Goal: Transaction & Acquisition: Purchase product/service

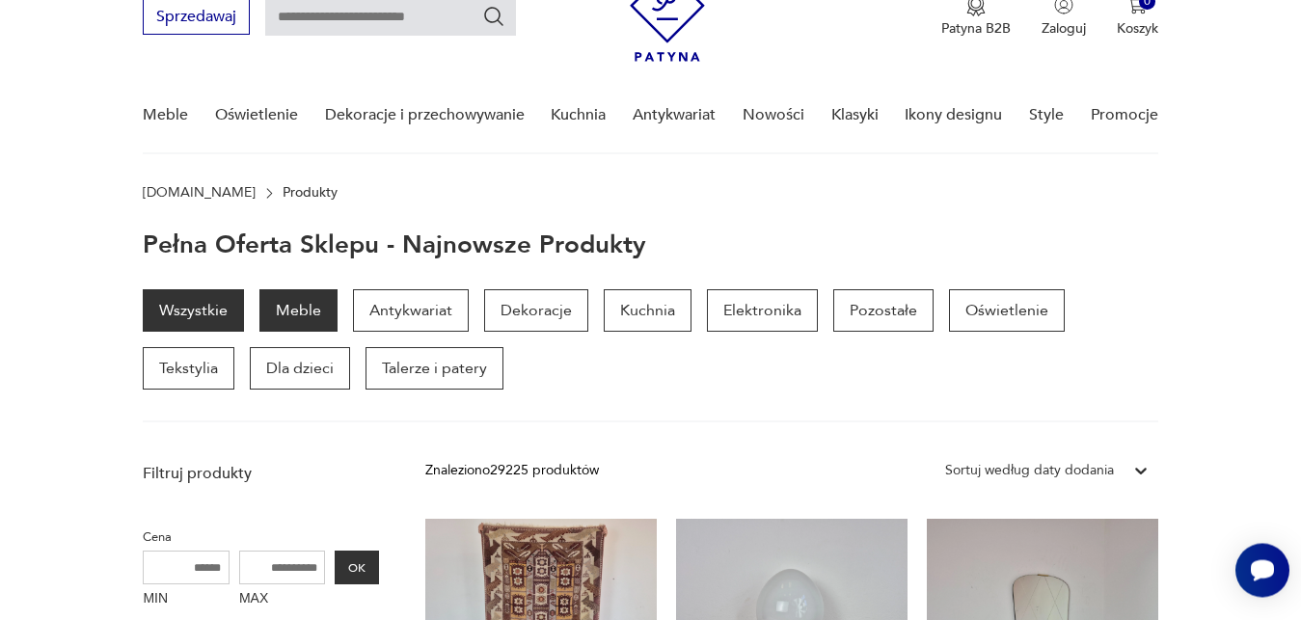
scroll to position [86, 0]
click at [310, 309] on p "Meble" at bounding box center [299, 311] width 78 height 42
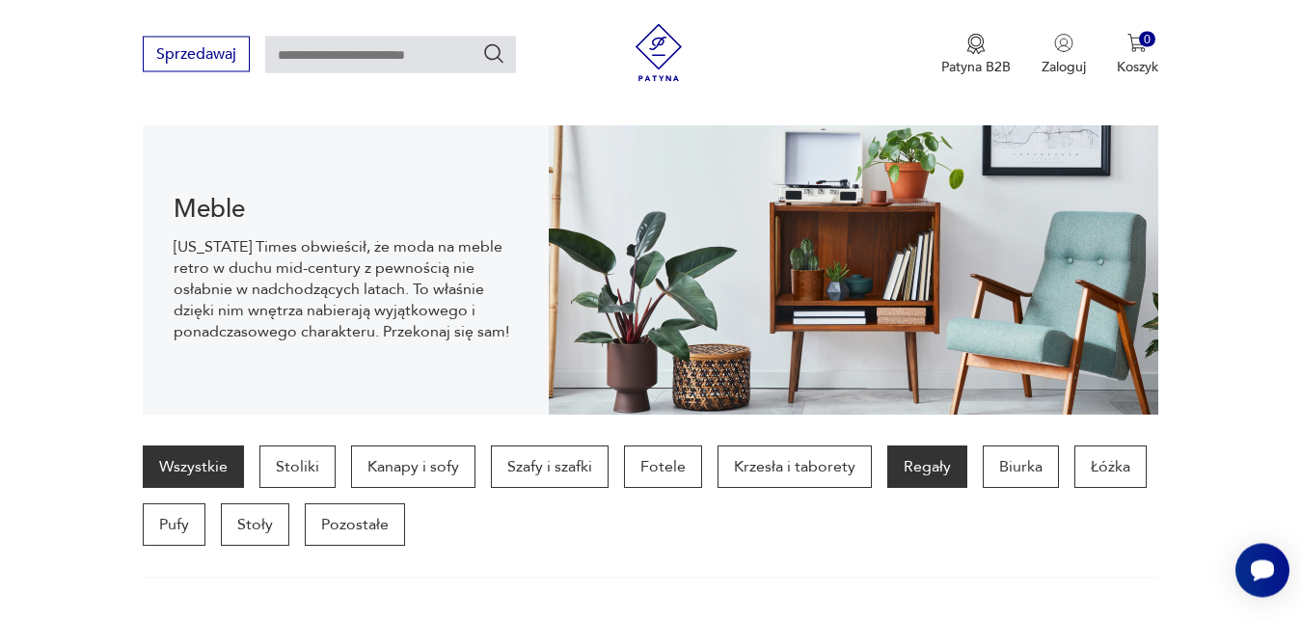
scroll to position [192, 0]
click at [925, 470] on p "Regały" at bounding box center [928, 468] width 80 height 42
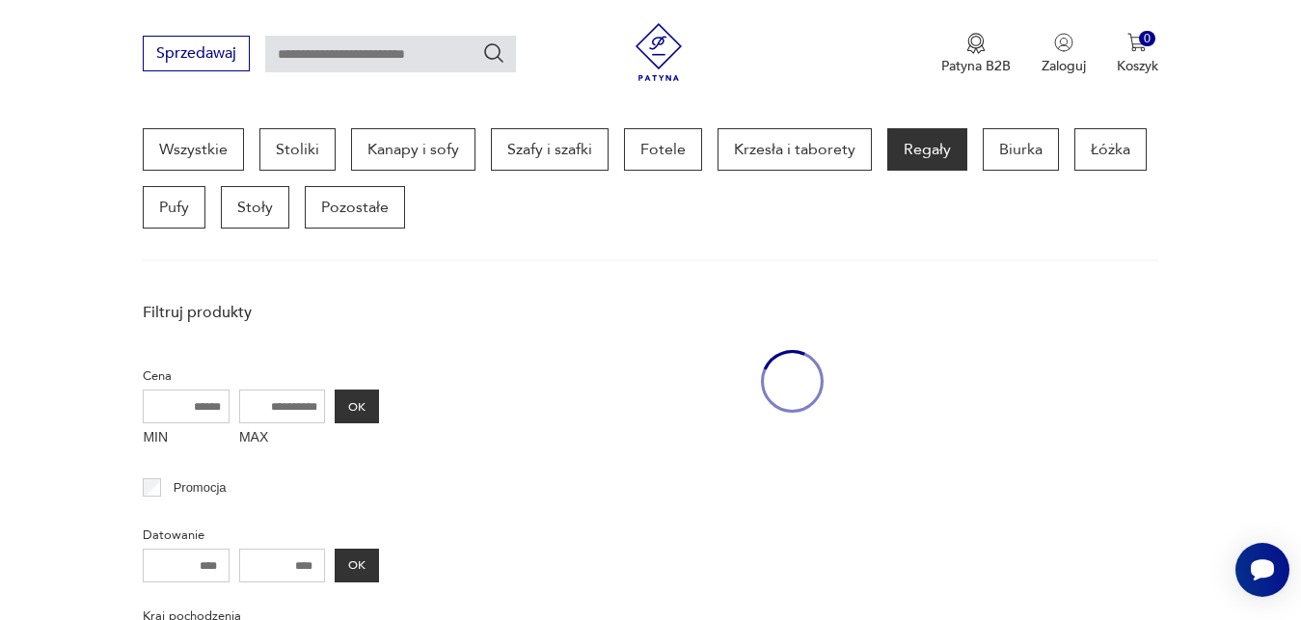
scroll to position [513, 0]
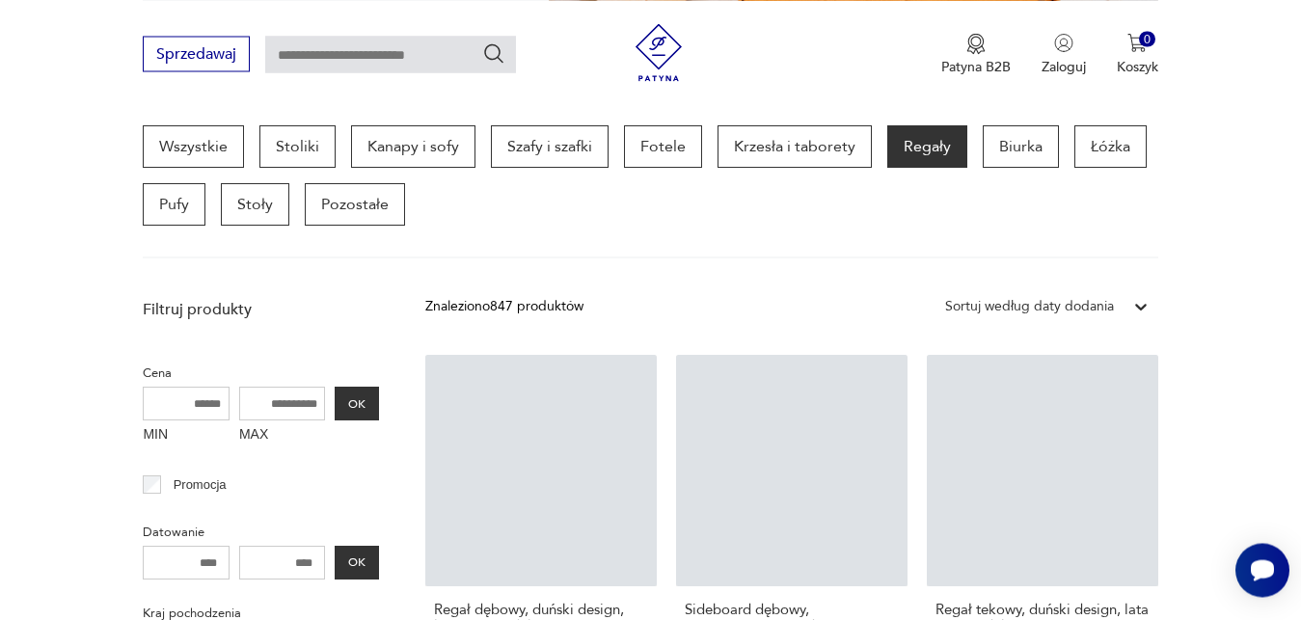
click at [1140, 311] on icon at bounding box center [1141, 306] width 19 height 19
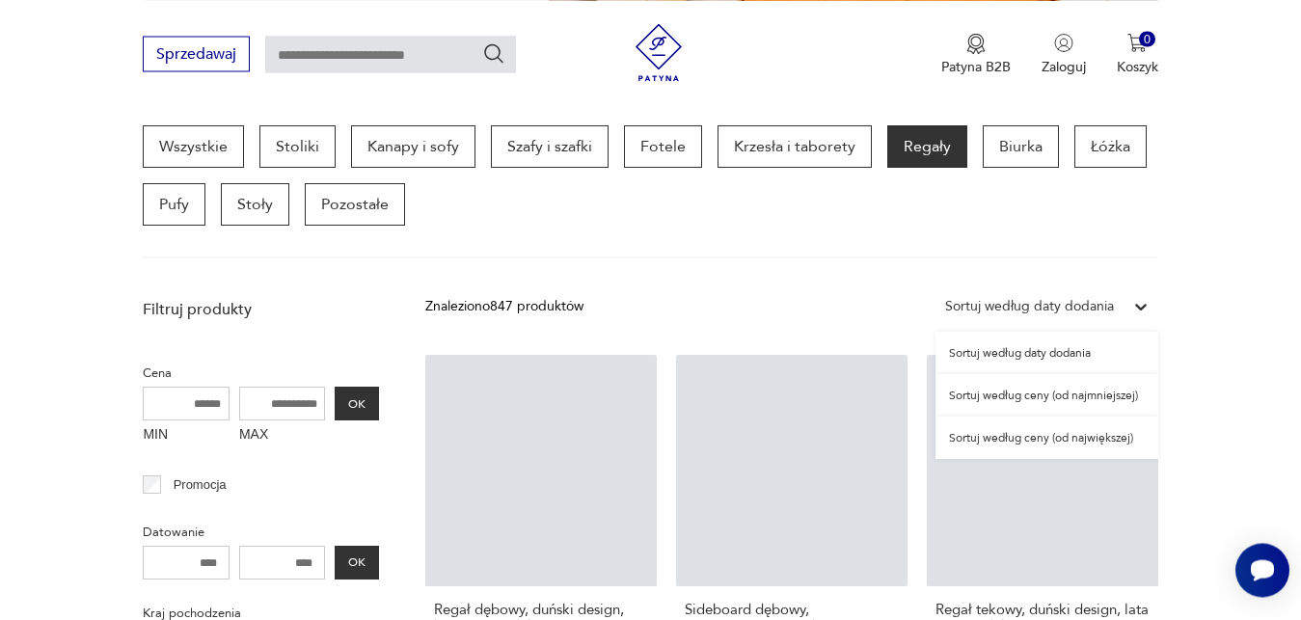
scroll to position [512, 0]
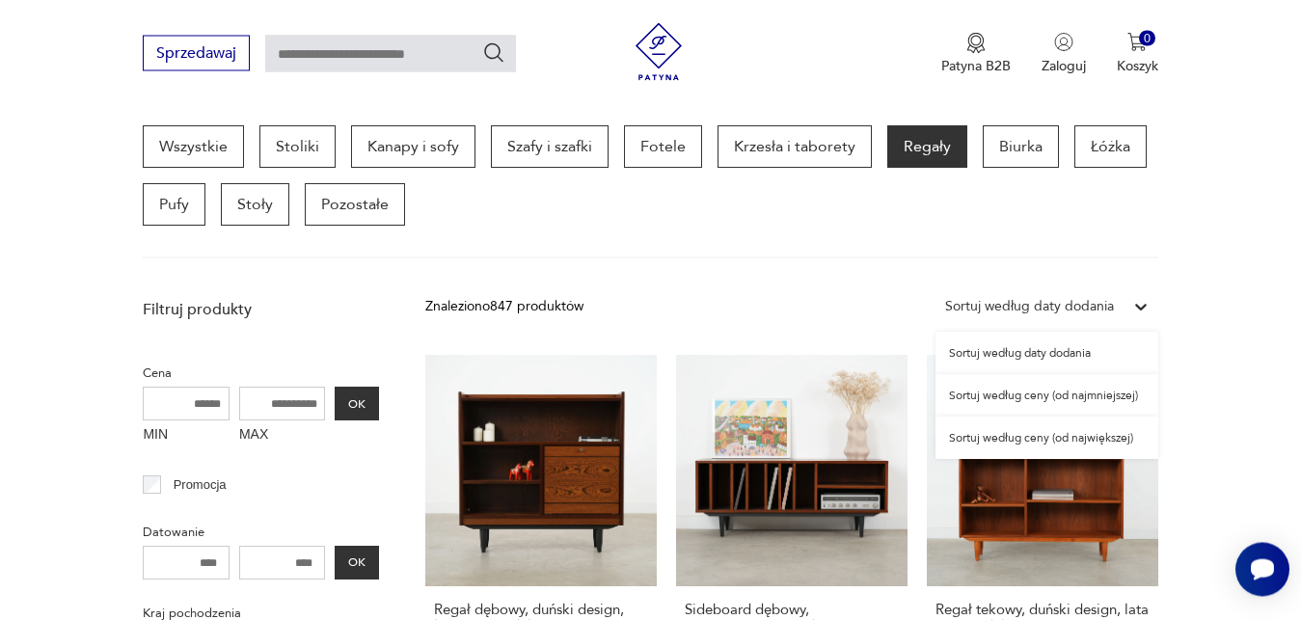
click at [1094, 396] on div "Sortuj według ceny (od najmniejszej)" at bounding box center [1047, 396] width 223 height 42
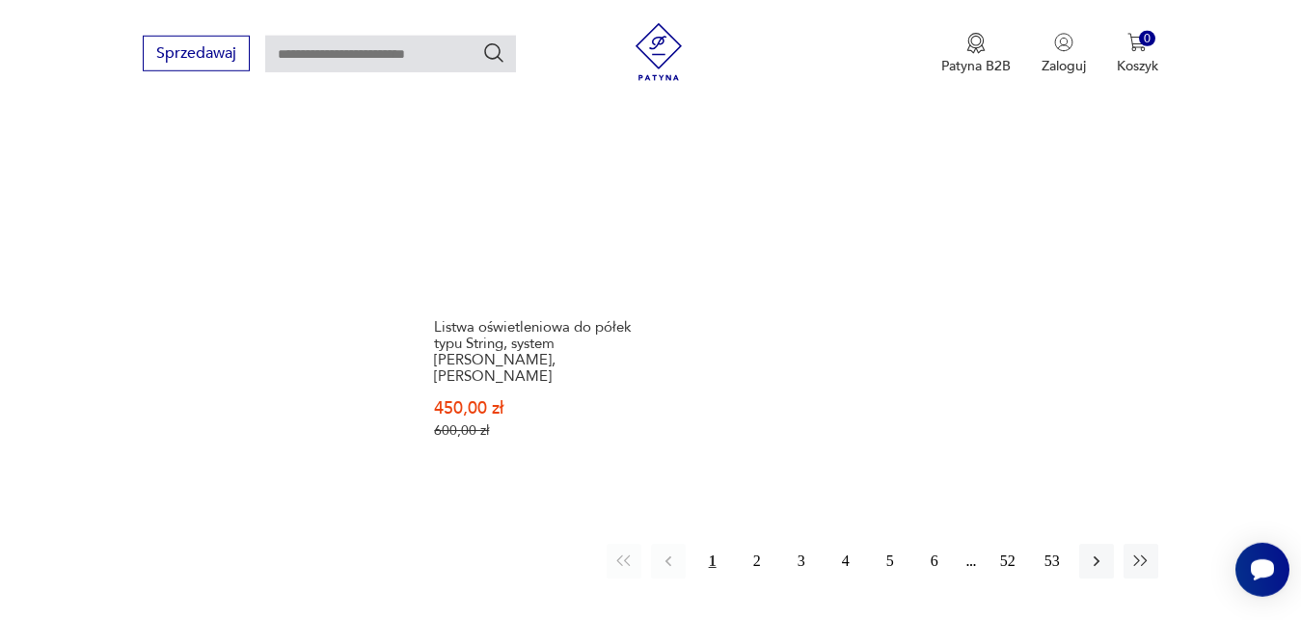
scroll to position [2874, 0]
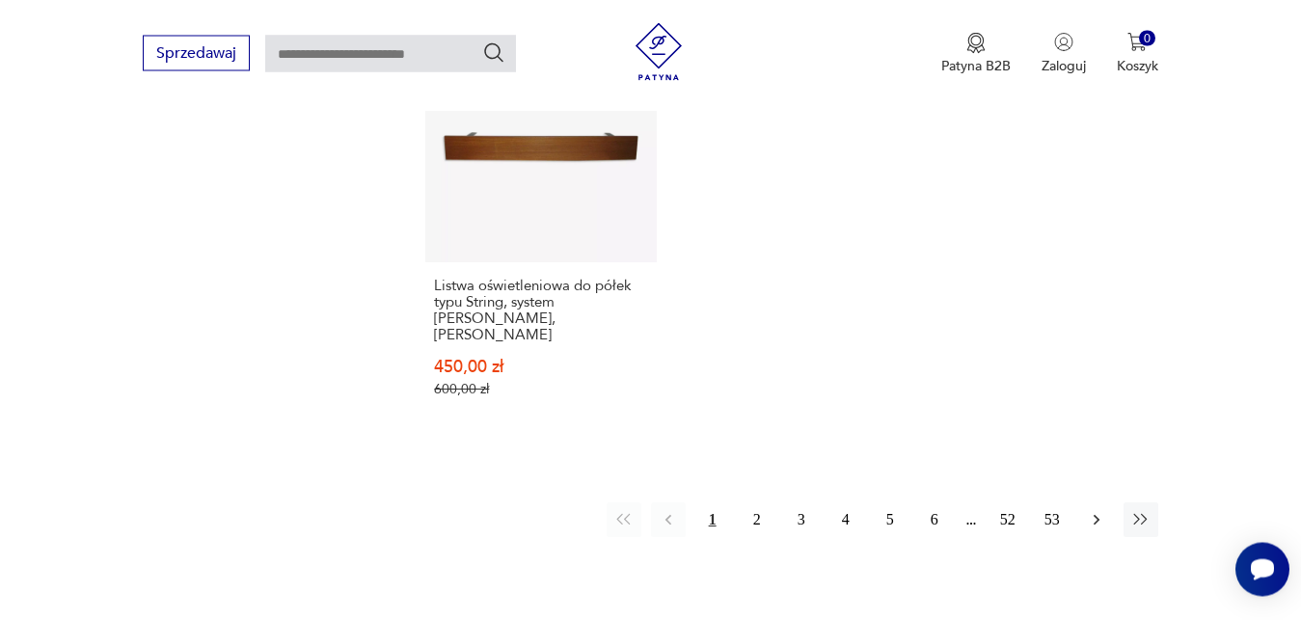
click at [1099, 511] on icon "button" at bounding box center [1096, 520] width 19 height 19
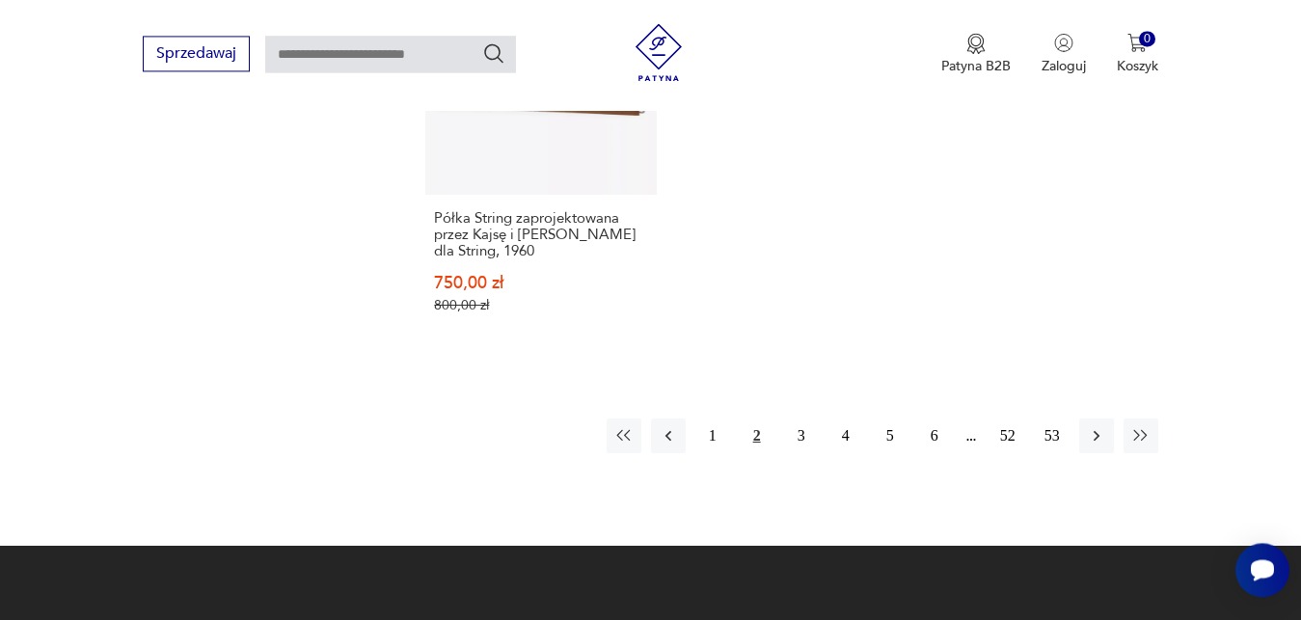
scroll to position [2924, 0]
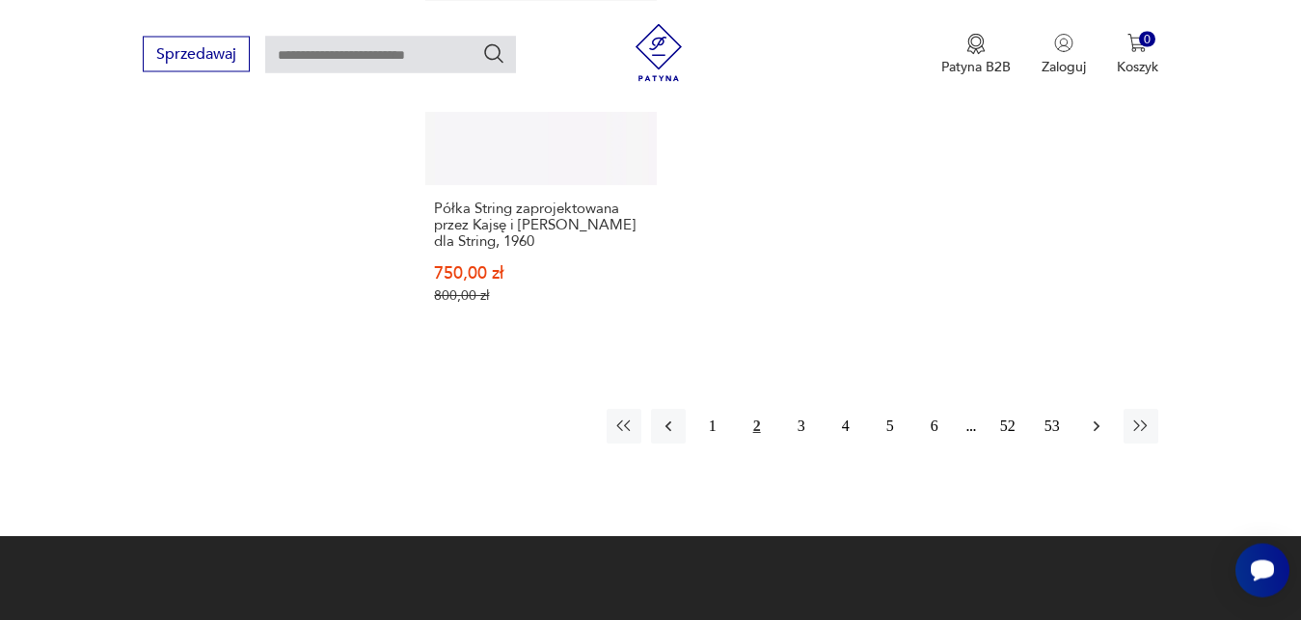
click at [1103, 419] on icon "button" at bounding box center [1096, 426] width 19 height 19
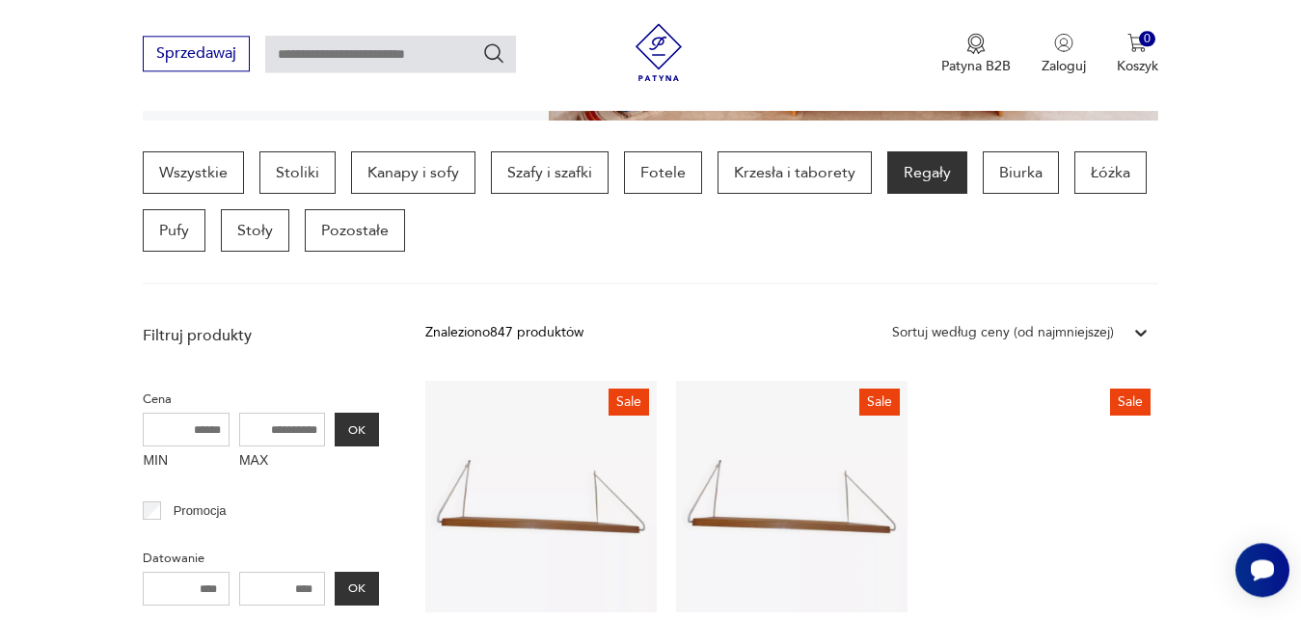
scroll to position [333, 0]
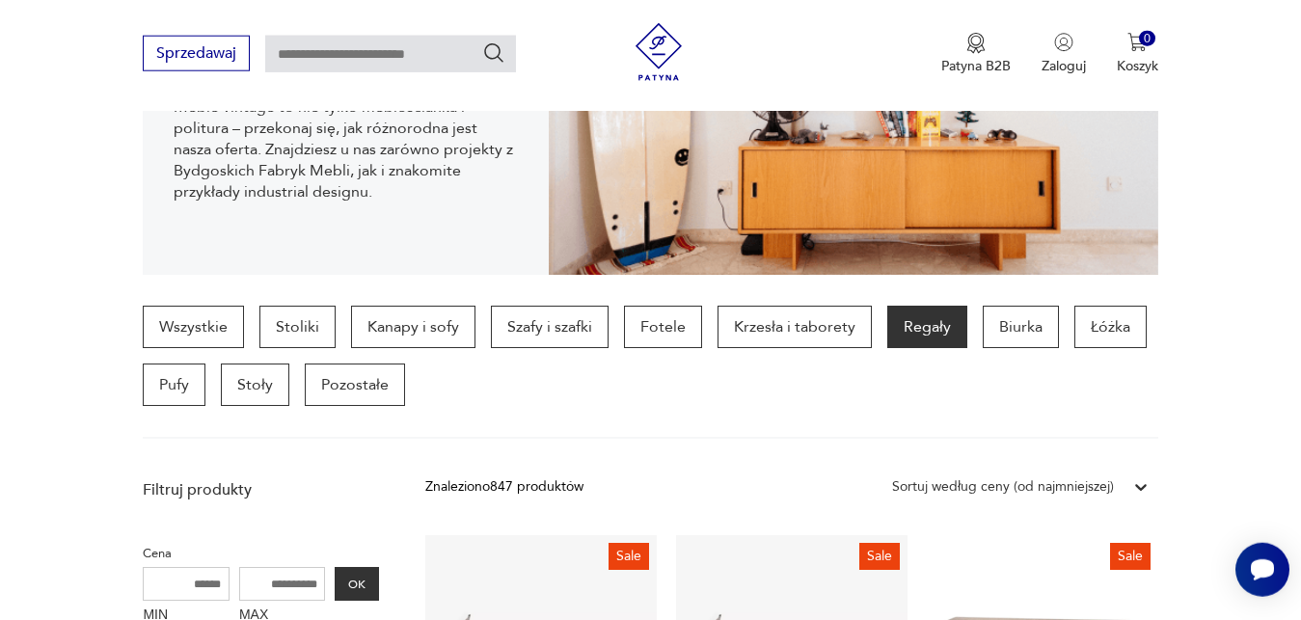
drag, startPoint x: 1300, startPoint y: 78, endPoint x: 1305, endPoint y: 15, distance: 62.9
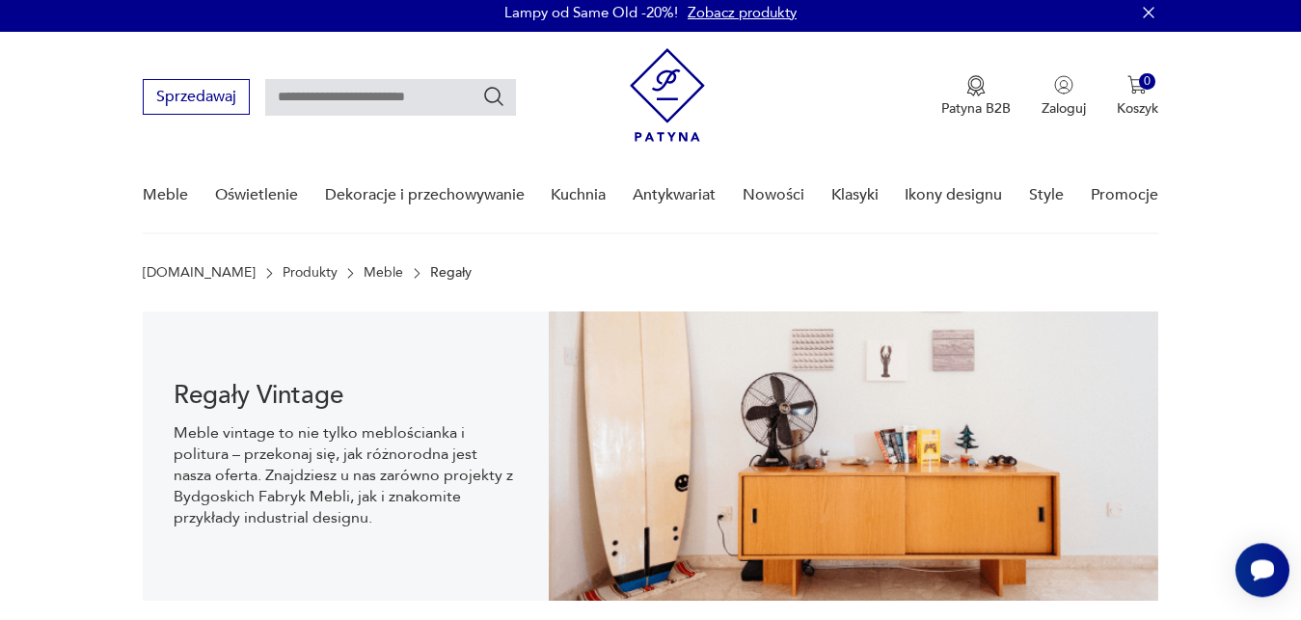
scroll to position [0, 0]
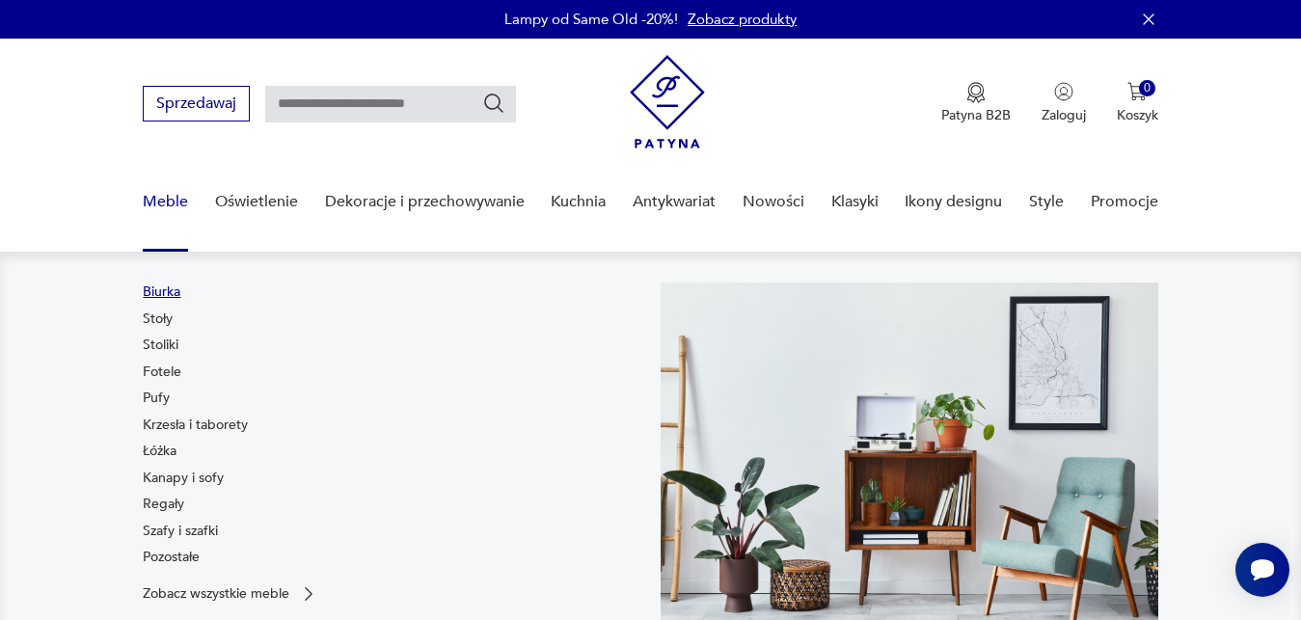
click at [154, 292] on link "Biurka" at bounding box center [162, 292] width 38 height 19
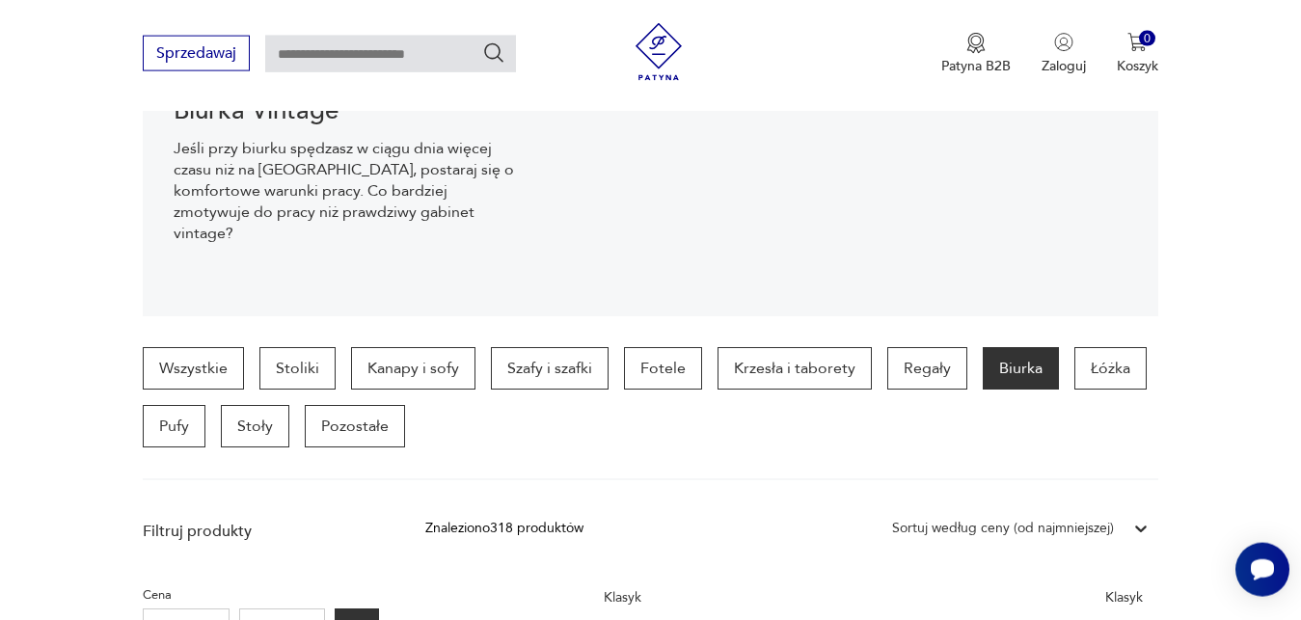
scroll to position [344, 0]
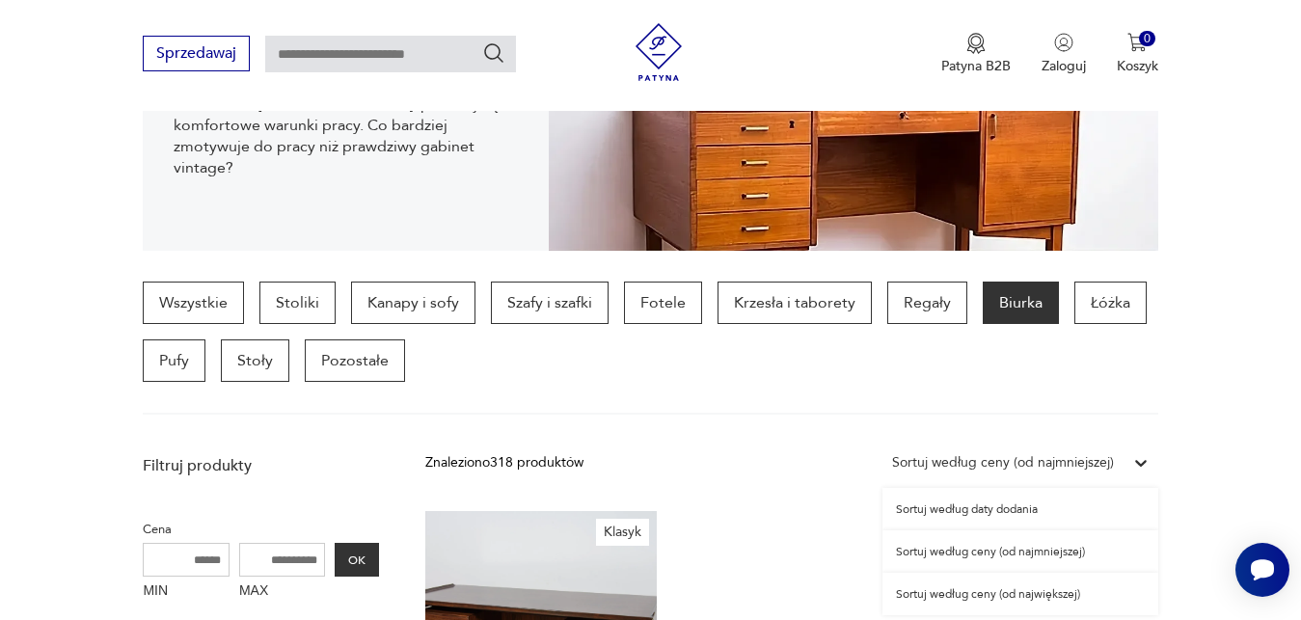
click at [1140, 476] on div at bounding box center [1141, 463] width 35 height 35
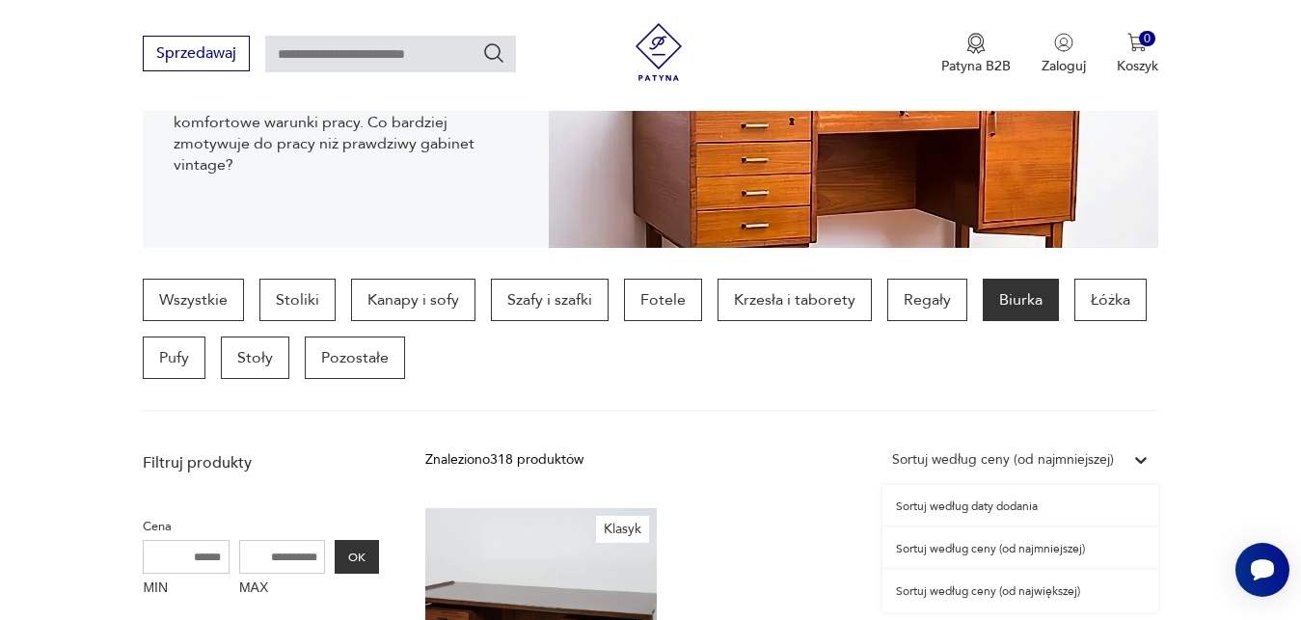
scroll to position [362, 0]
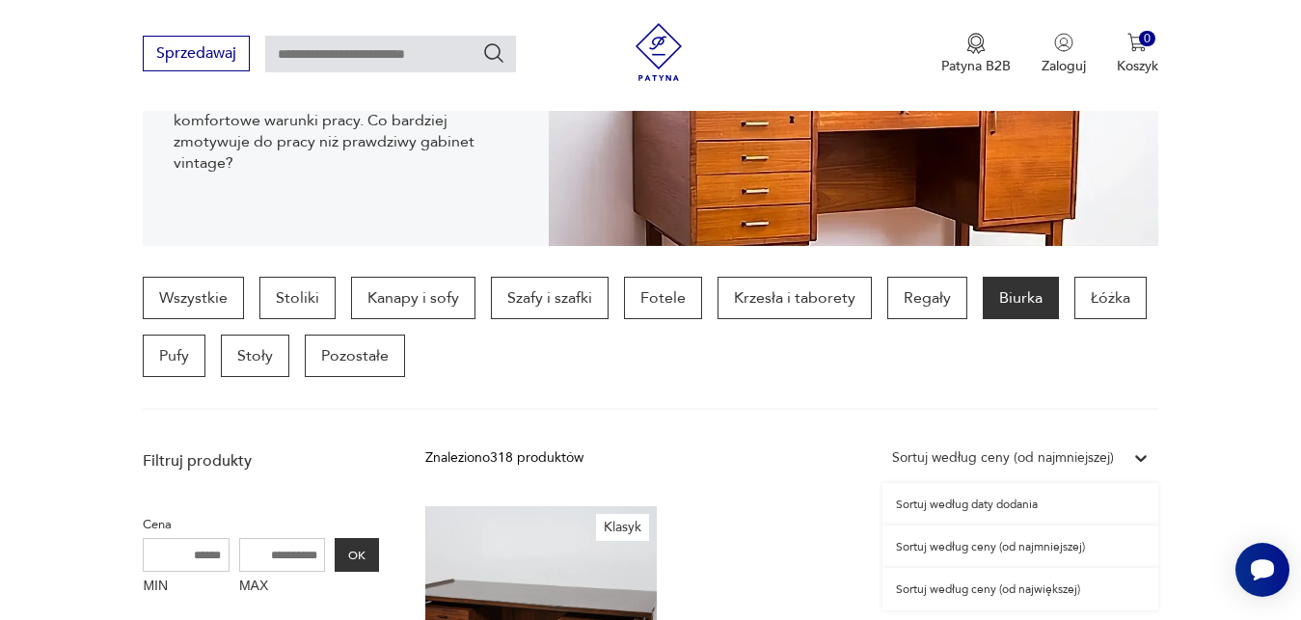
click at [981, 546] on div "Sortuj według ceny (od najmniejszej)" at bounding box center [1021, 547] width 276 height 42
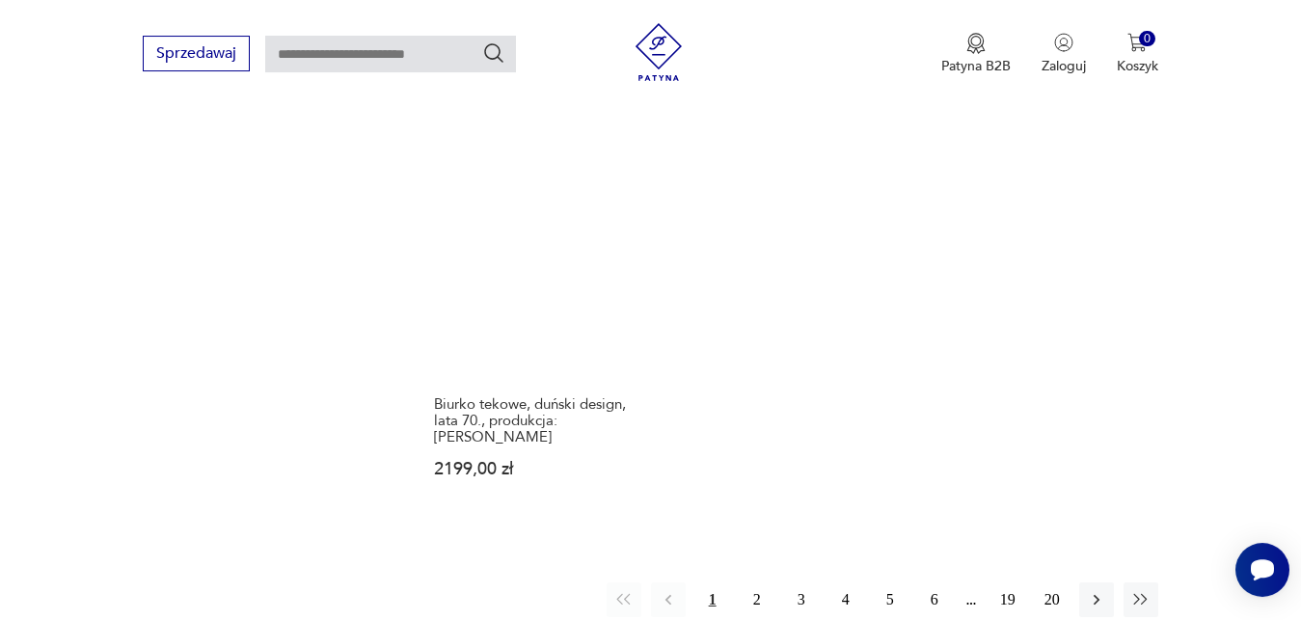
scroll to position [2727, 0]
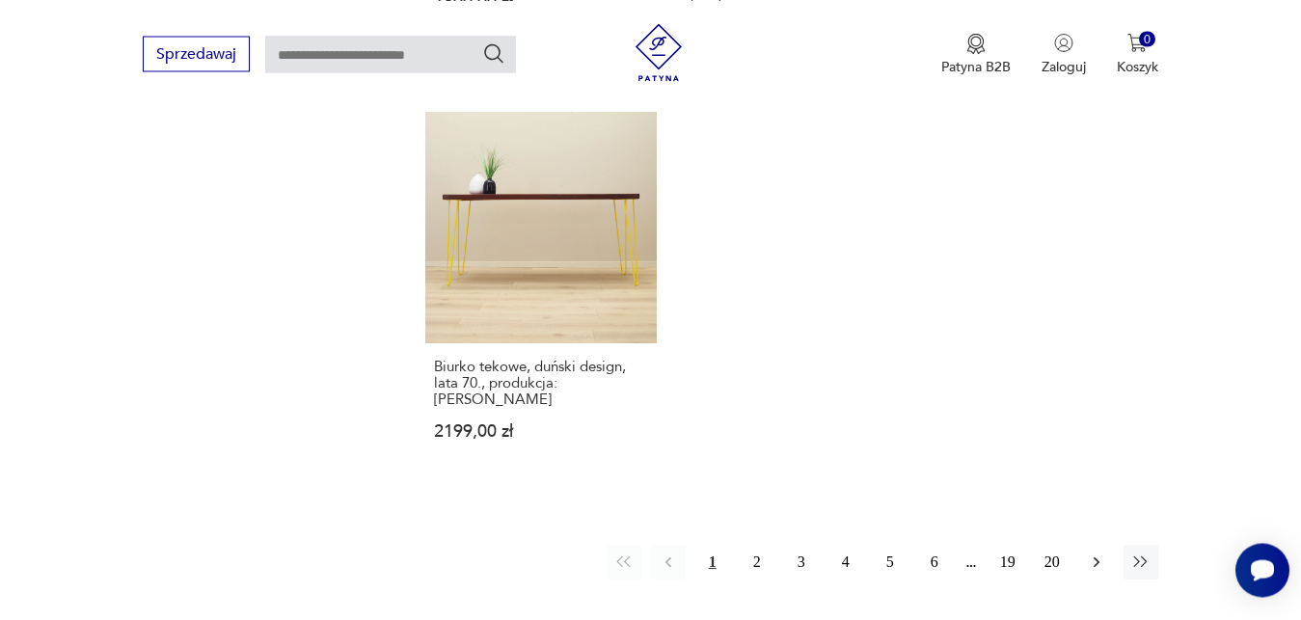
click at [1100, 553] on icon "button" at bounding box center [1096, 562] width 19 height 19
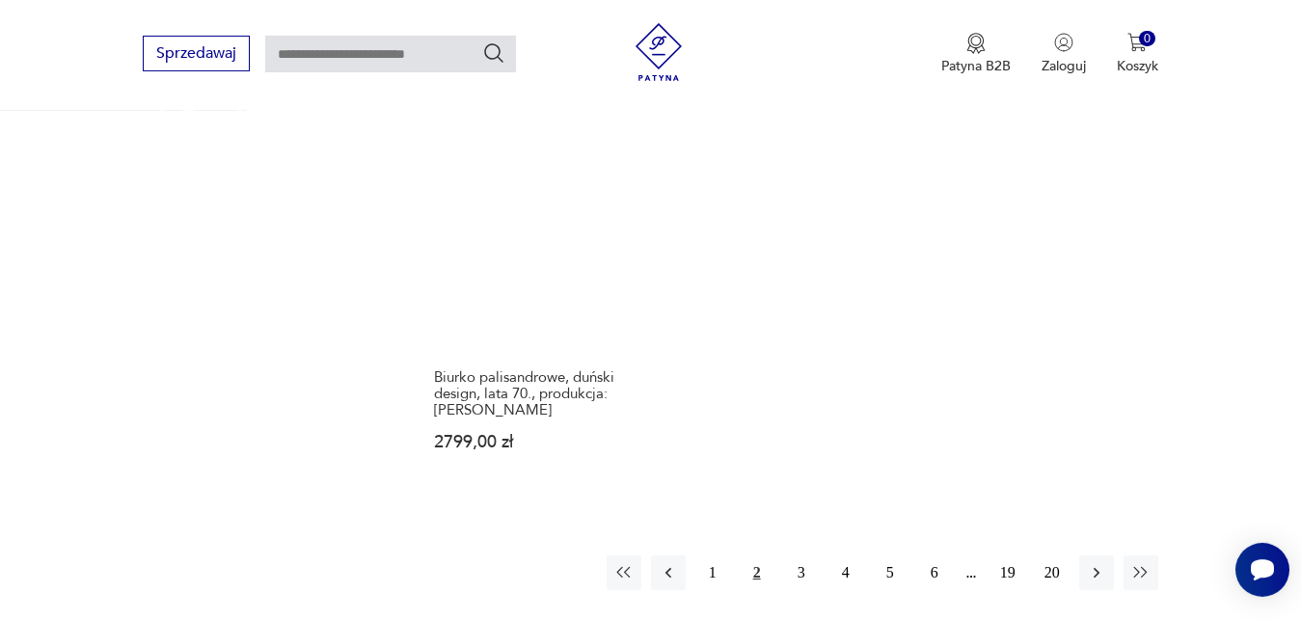
scroll to position [2776, 0]
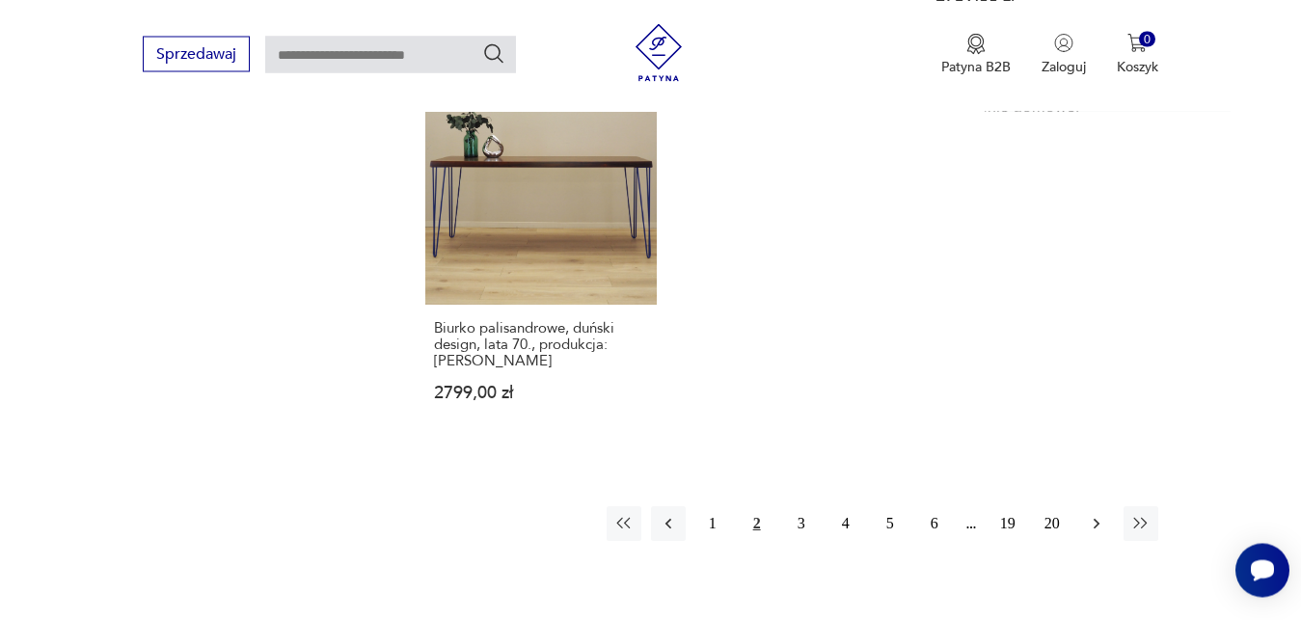
click at [1099, 525] on icon "button" at bounding box center [1096, 523] width 19 height 19
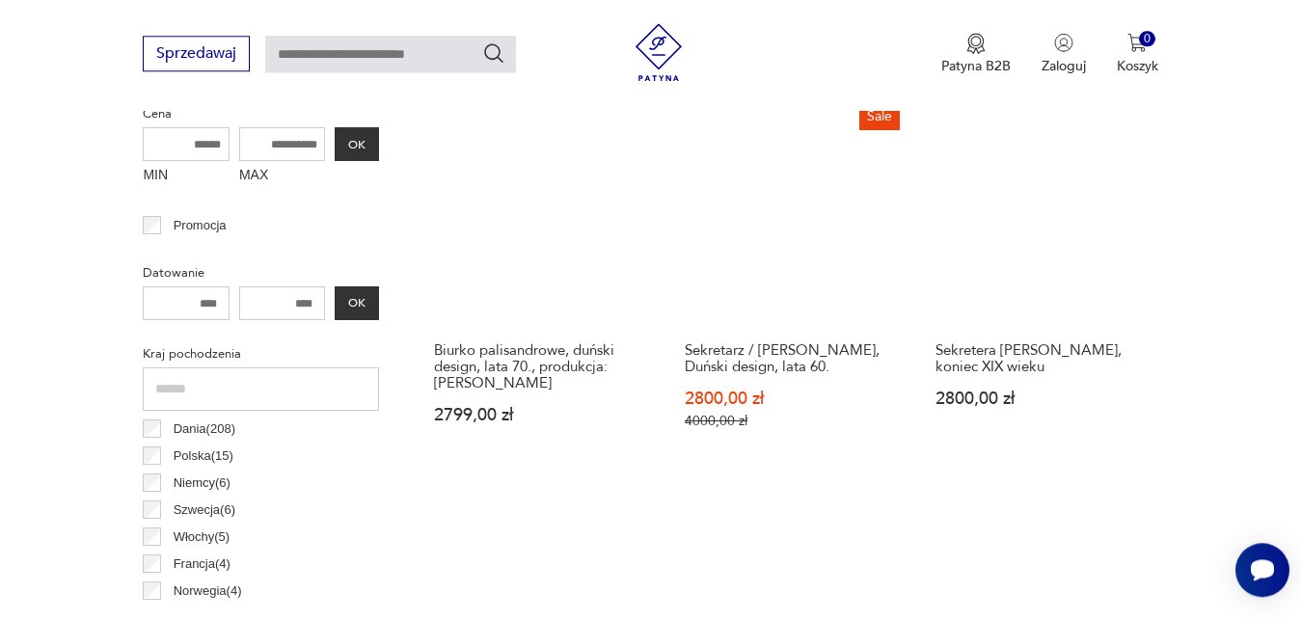
scroll to position [758, 0]
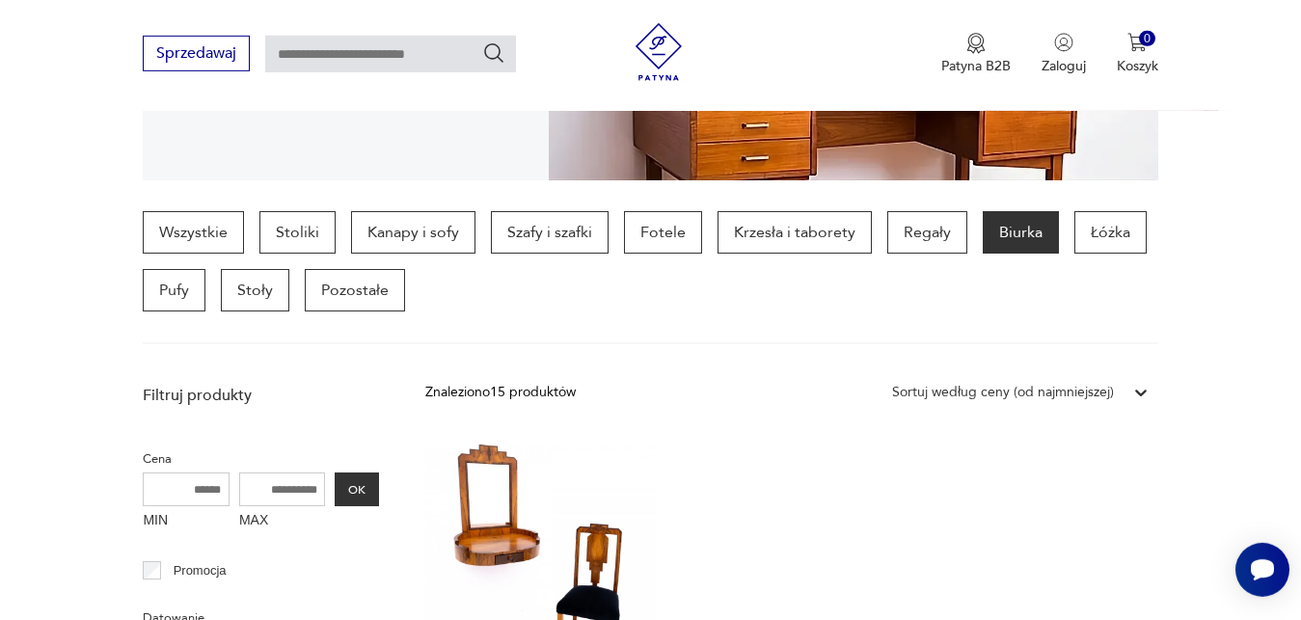
scroll to position [397, 0]
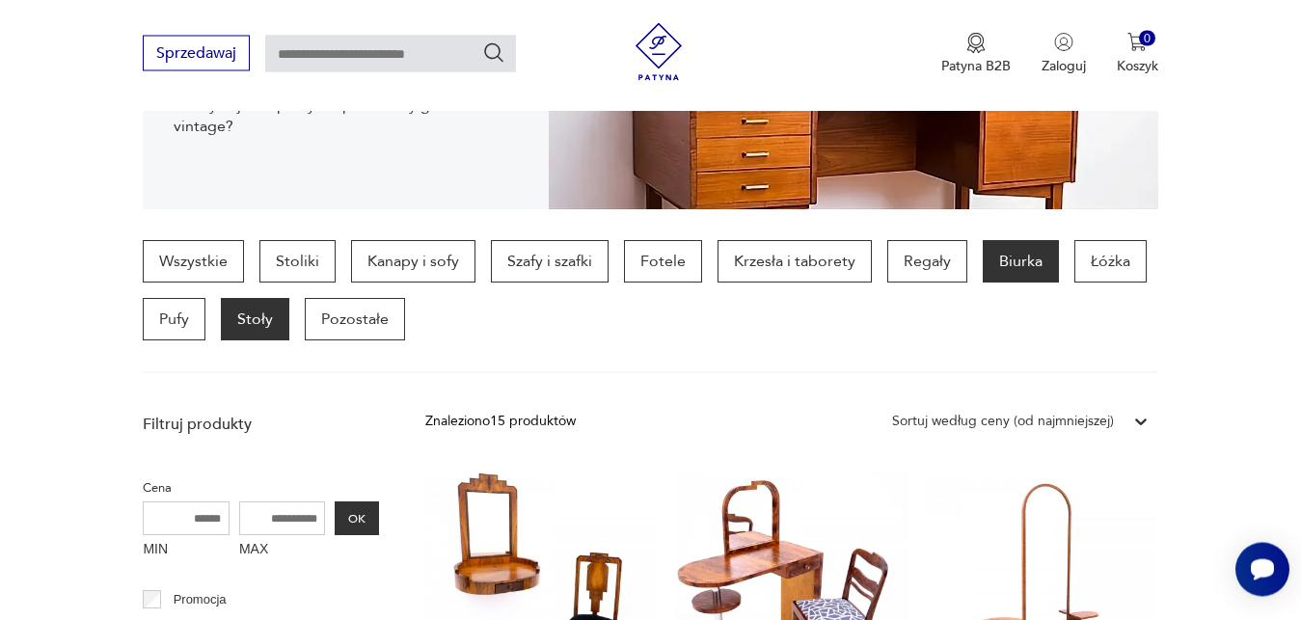
click at [264, 315] on p "Stoły" at bounding box center [255, 320] width 68 height 42
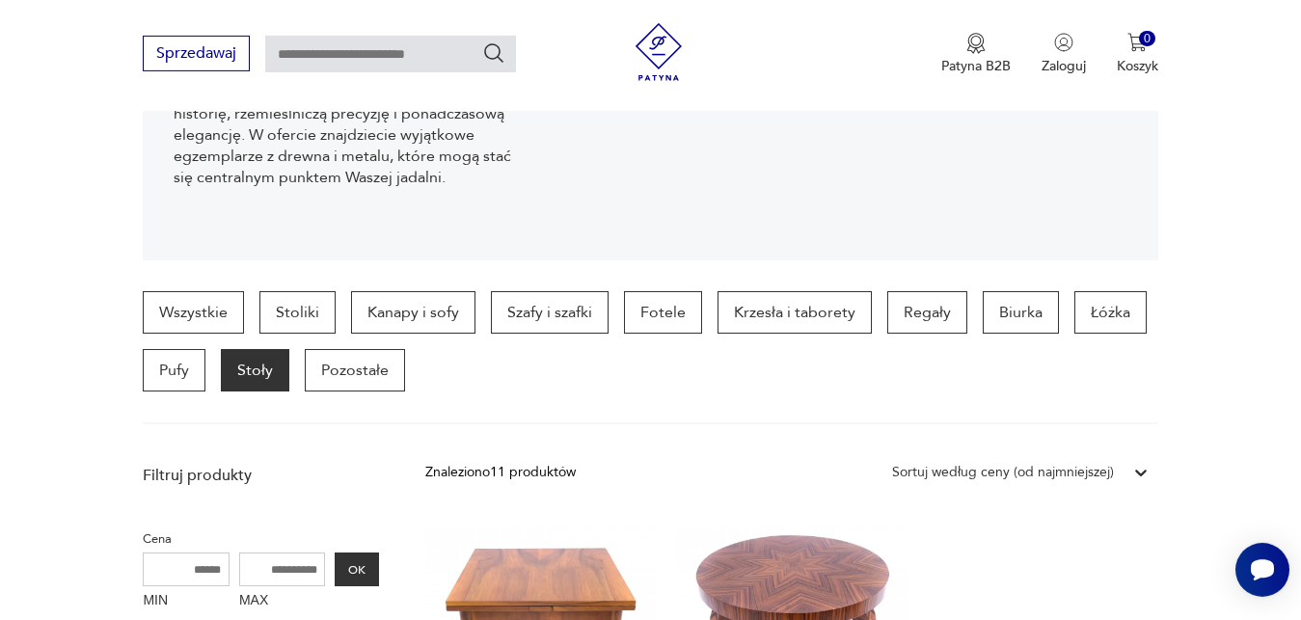
scroll to position [394, 0]
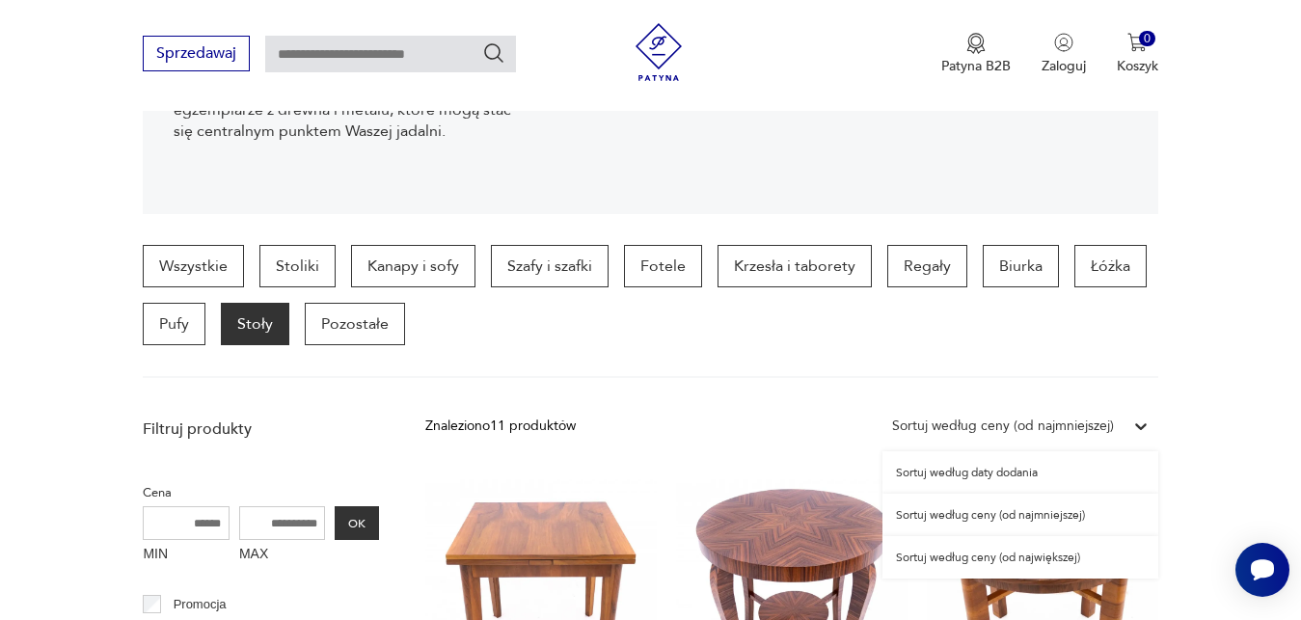
click at [1137, 428] on icon at bounding box center [1141, 426] width 19 height 19
click at [1030, 512] on div "Sortuj według ceny (od najmniejszej)" at bounding box center [1021, 515] width 276 height 42
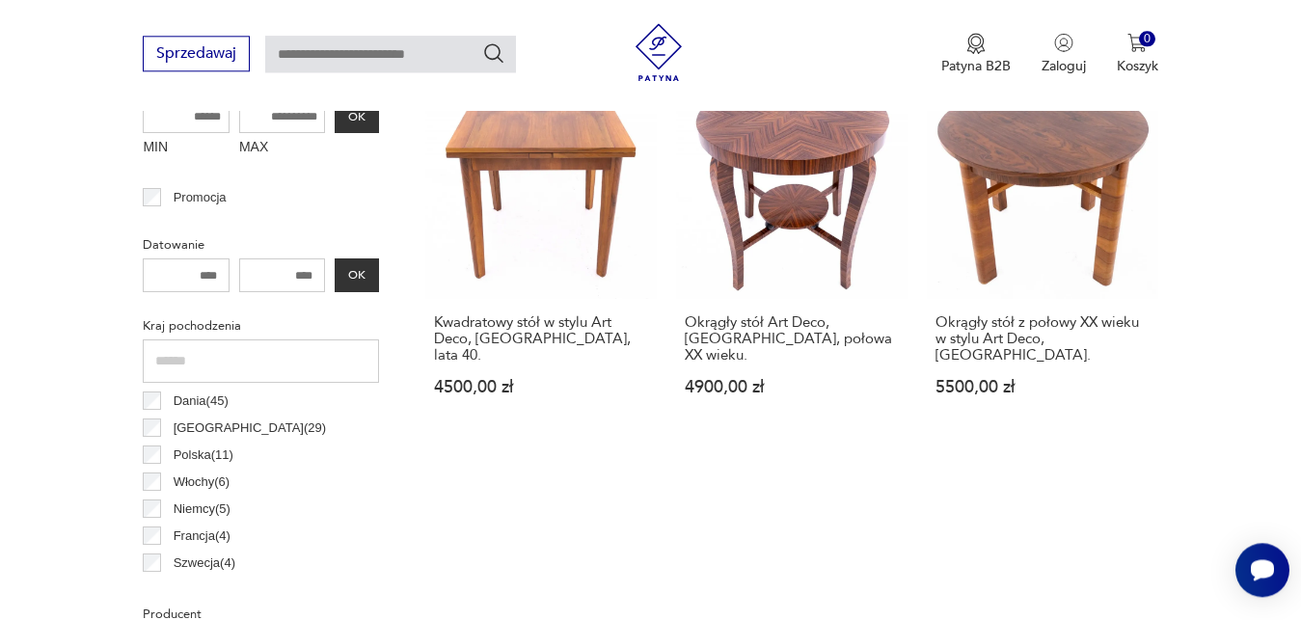
scroll to position [836, 0]
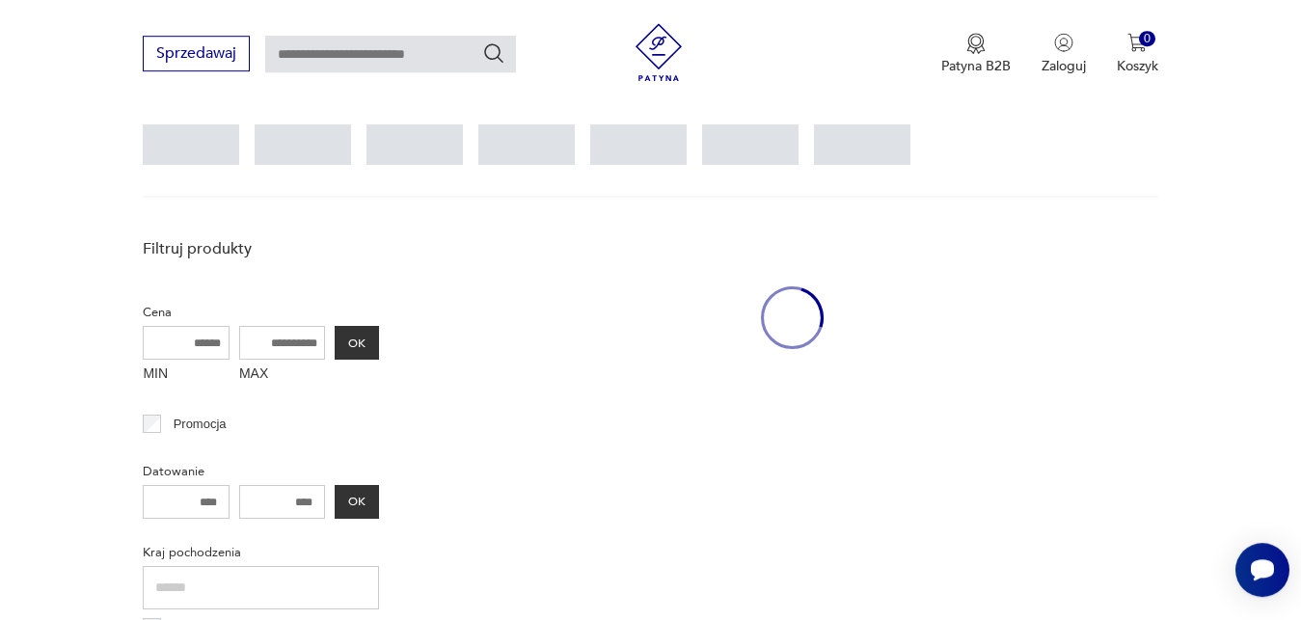
scroll to position [512, 0]
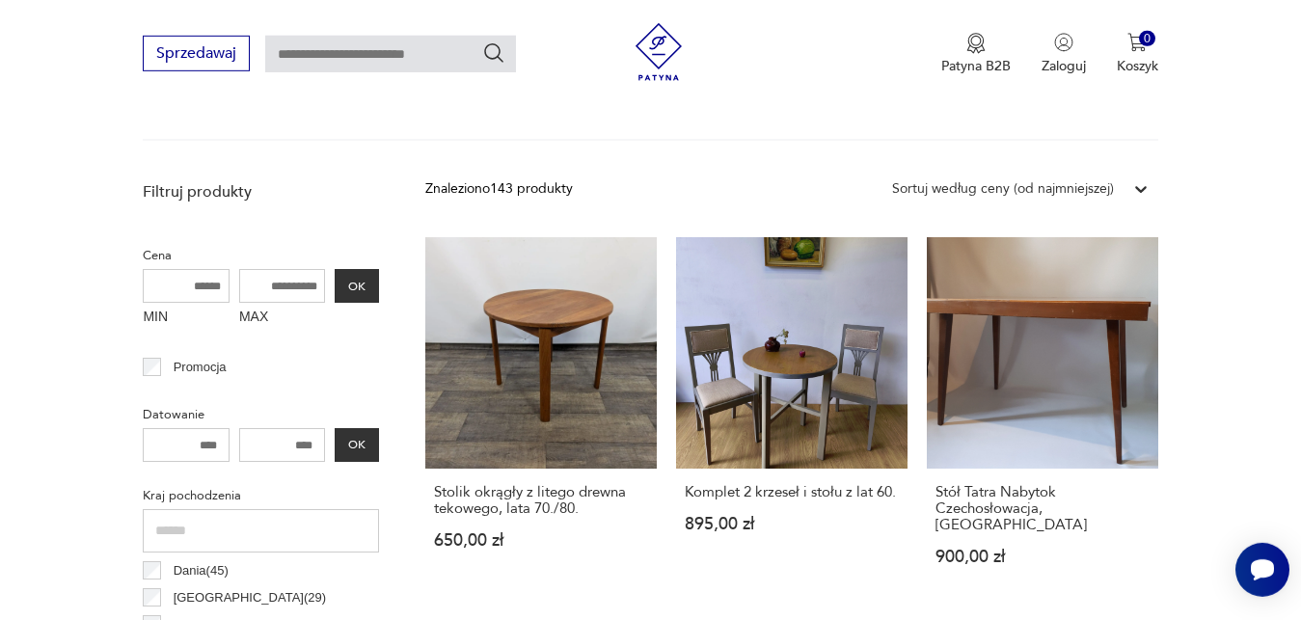
scroll to position [661, 0]
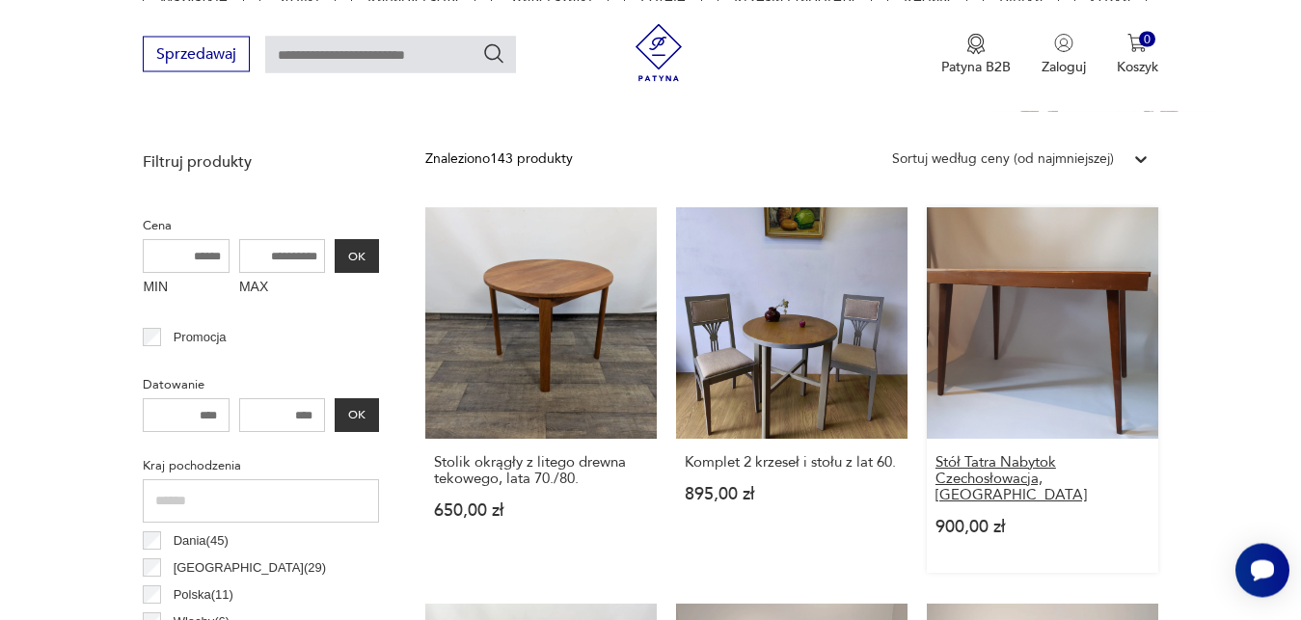
click at [1040, 478] on h3 "Stół Tatra Nabytok Czechosłowacja, [GEOGRAPHIC_DATA]" at bounding box center [1043, 478] width 214 height 49
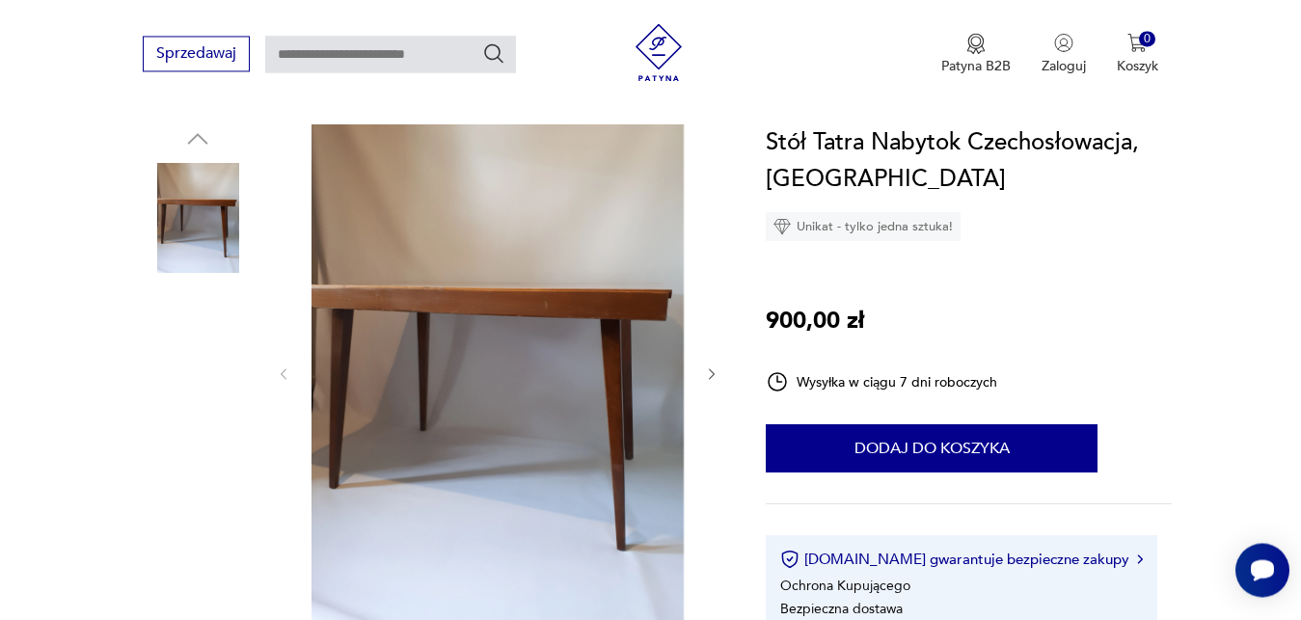
scroll to position [246, 0]
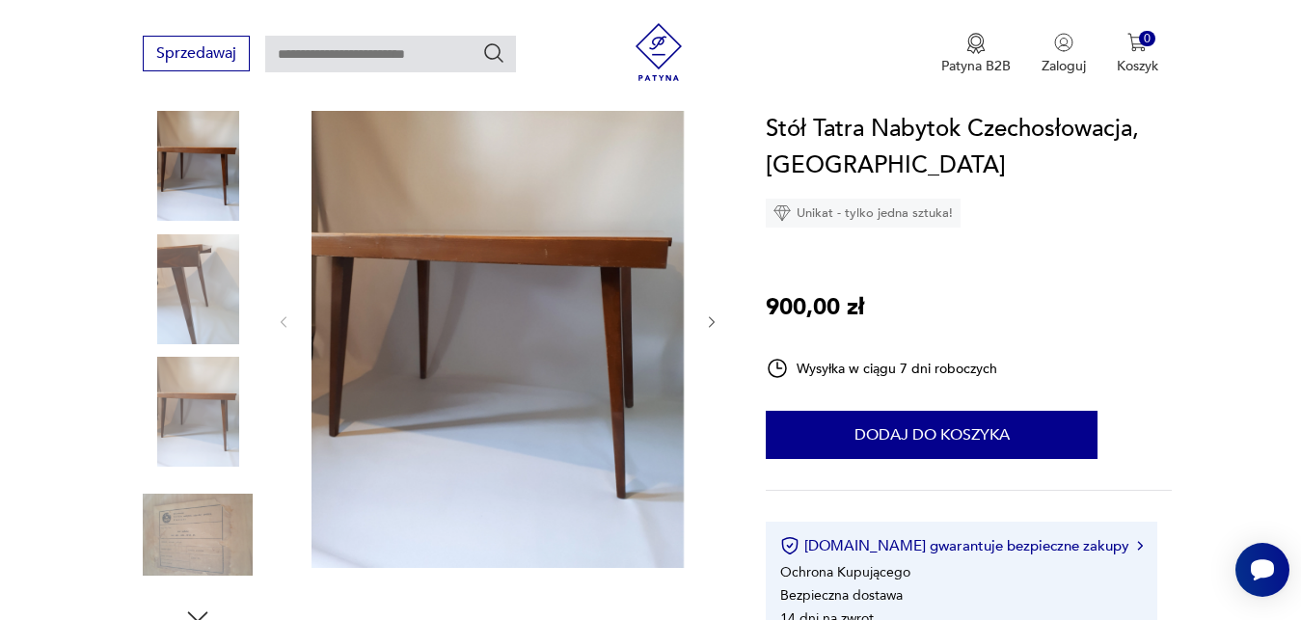
click at [709, 324] on icon "button" at bounding box center [712, 322] width 16 height 16
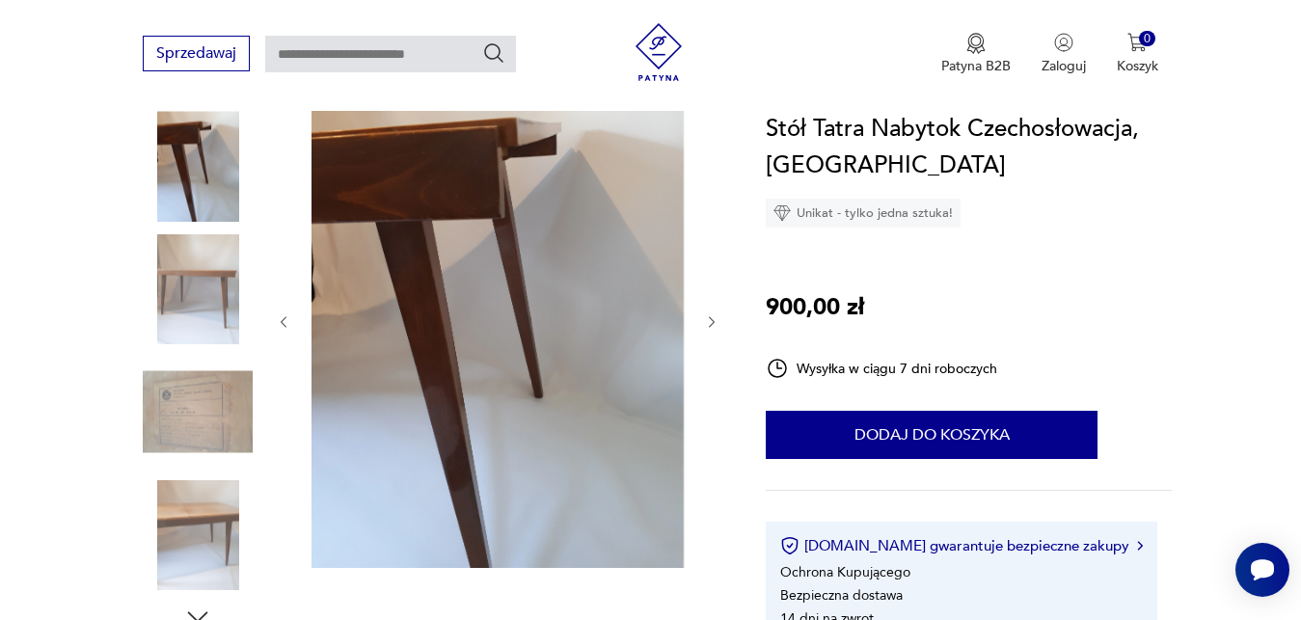
click at [709, 324] on icon "button" at bounding box center [712, 322] width 16 height 16
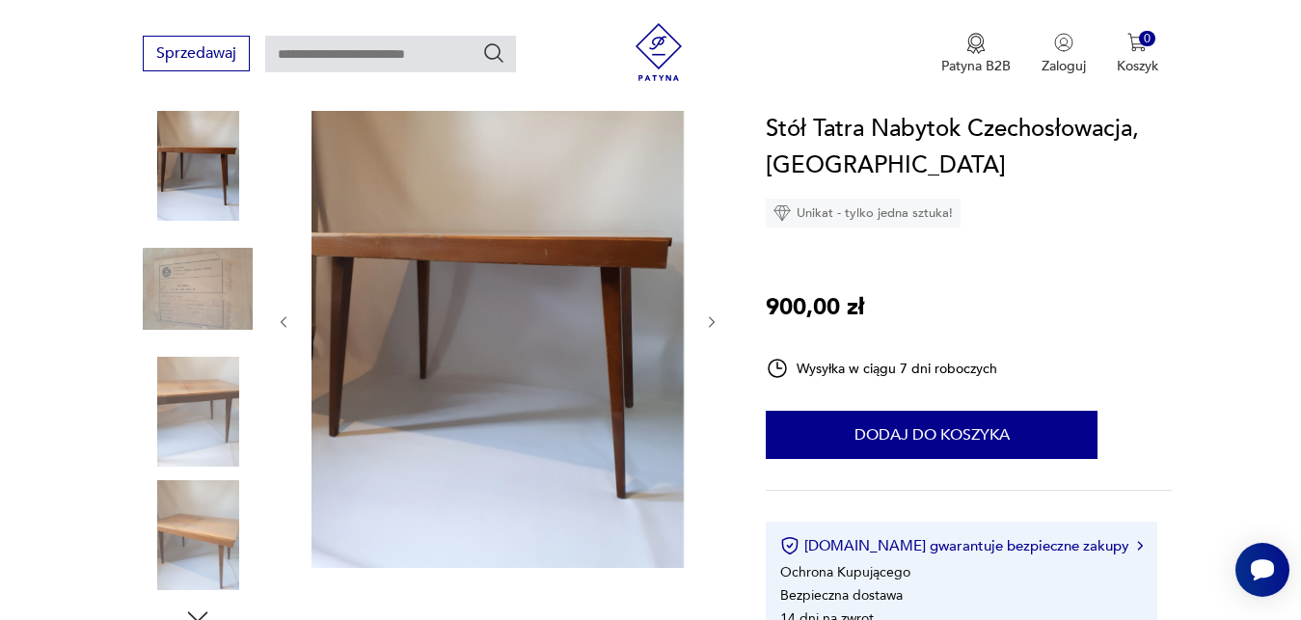
click at [709, 324] on icon "button" at bounding box center [712, 322] width 16 height 16
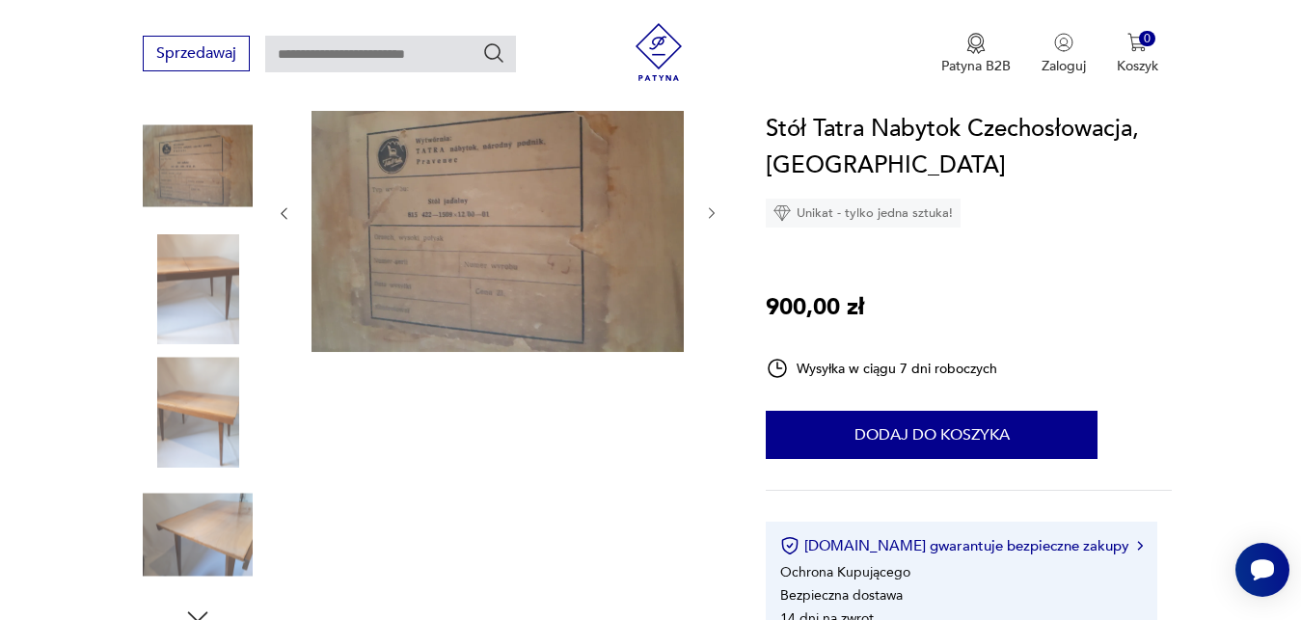
click at [212, 521] on img at bounding box center [198, 535] width 110 height 110
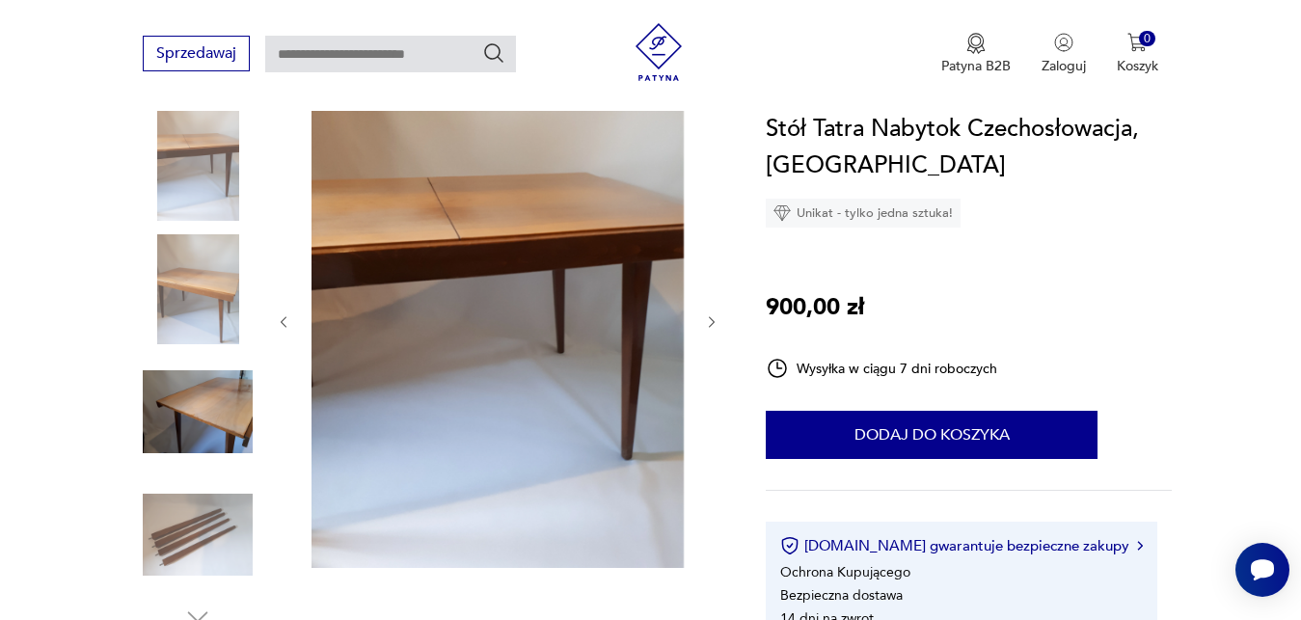
click at [226, 415] on img at bounding box center [198, 412] width 110 height 110
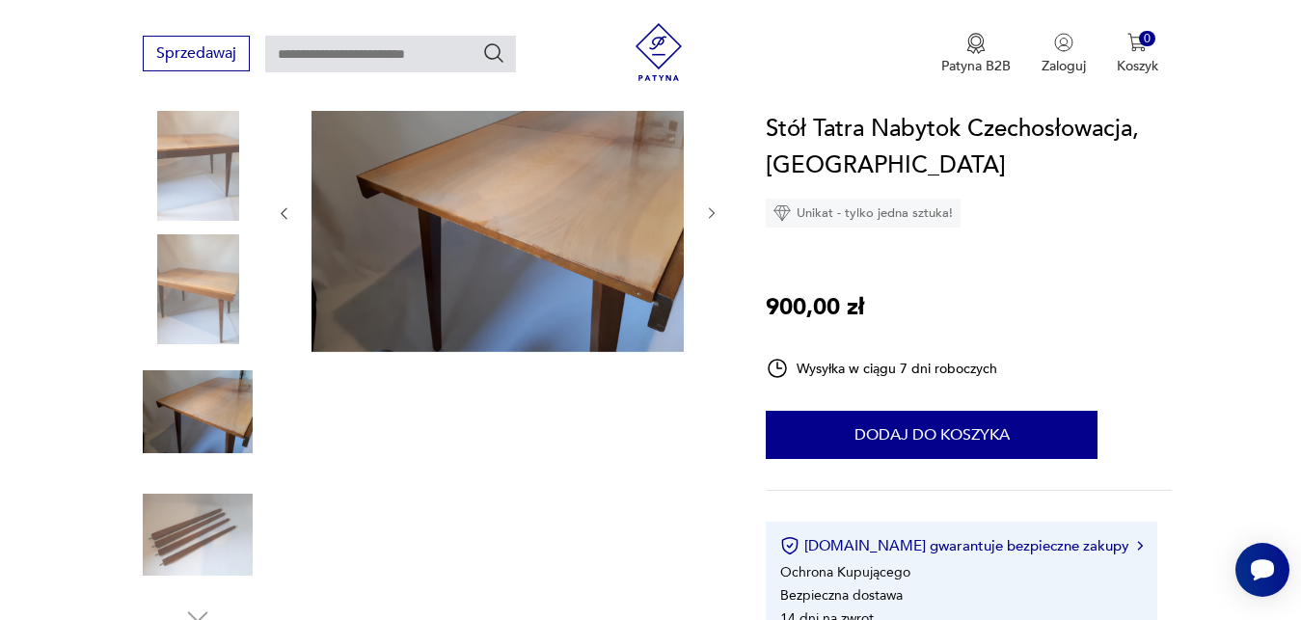
click at [206, 306] on img at bounding box center [198, 289] width 110 height 110
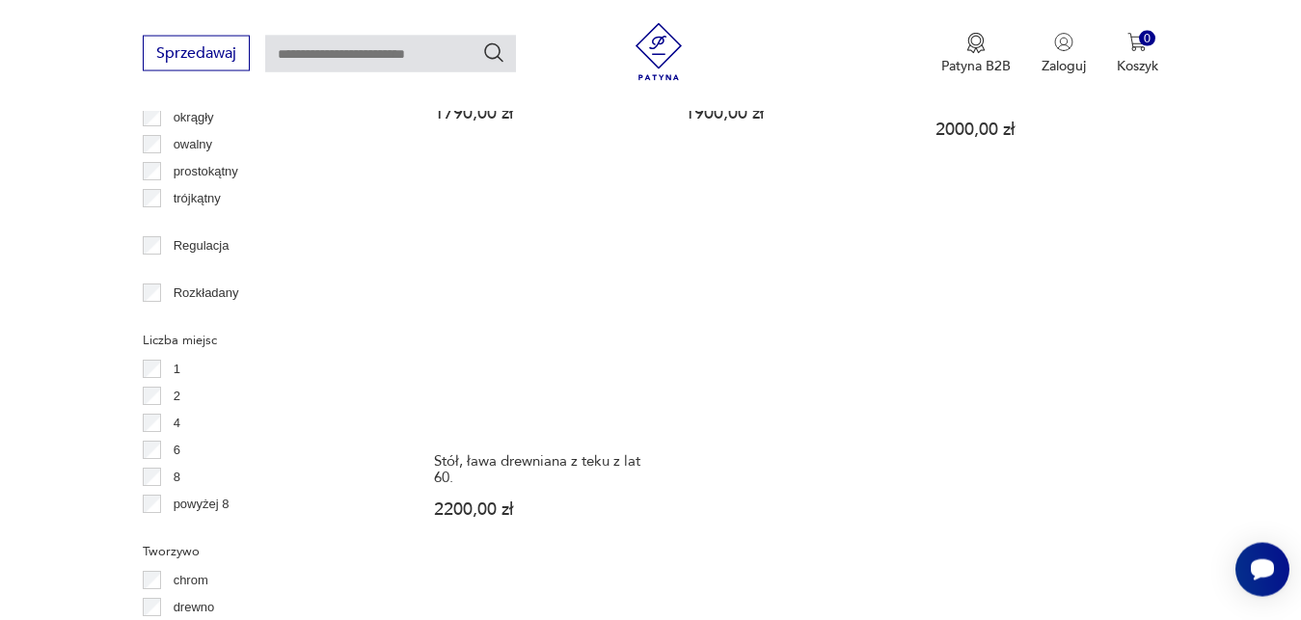
scroll to position [2614, 0]
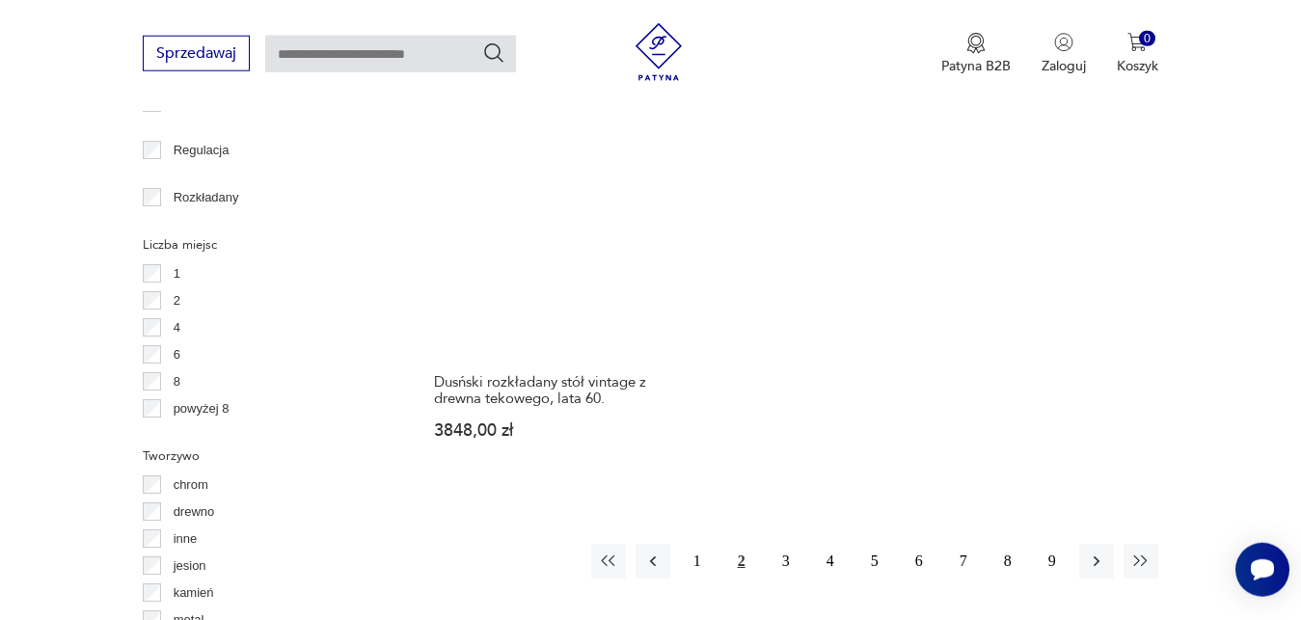
scroll to position [2726, 0]
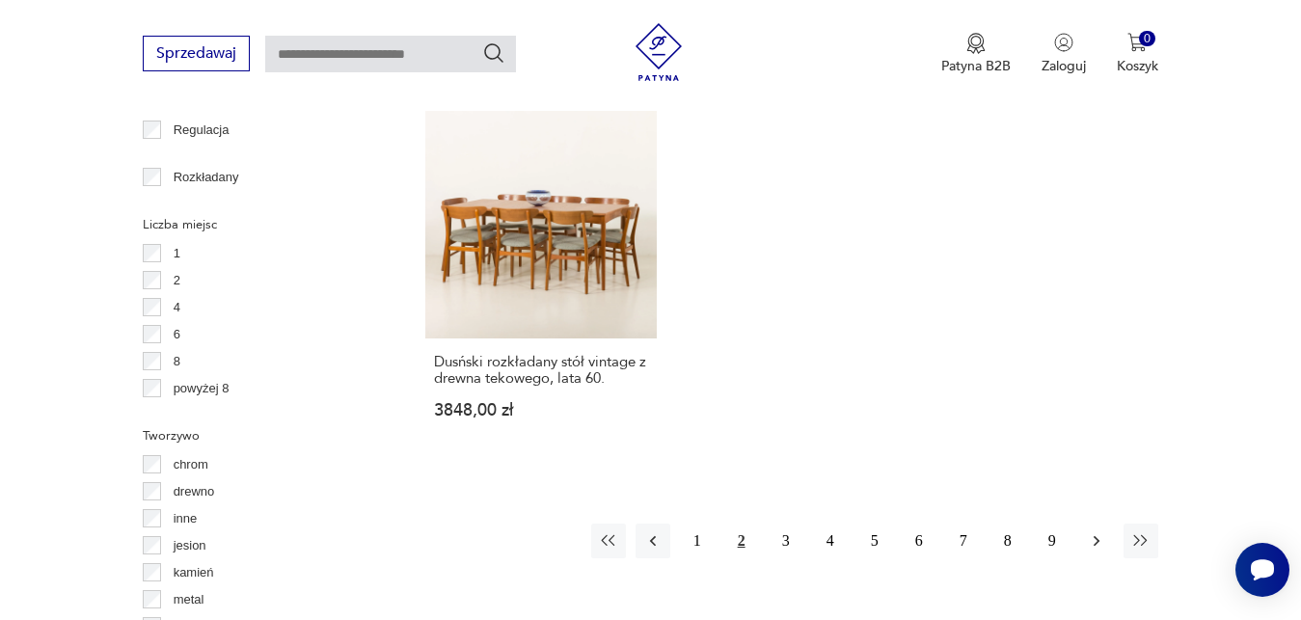
click at [1100, 532] on icon "button" at bounding box center [1096, 541] width 19 height 19
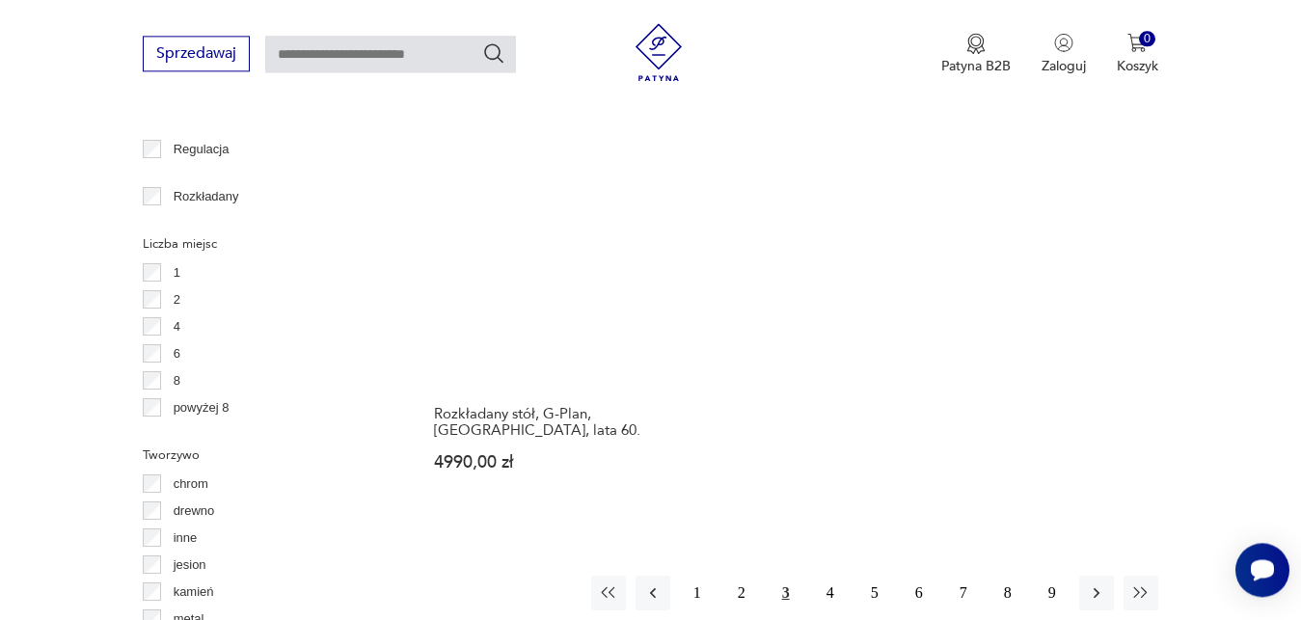
scroll to position [2710, 0]
